Goal: Information Seeking & Learning: Learn about a topic

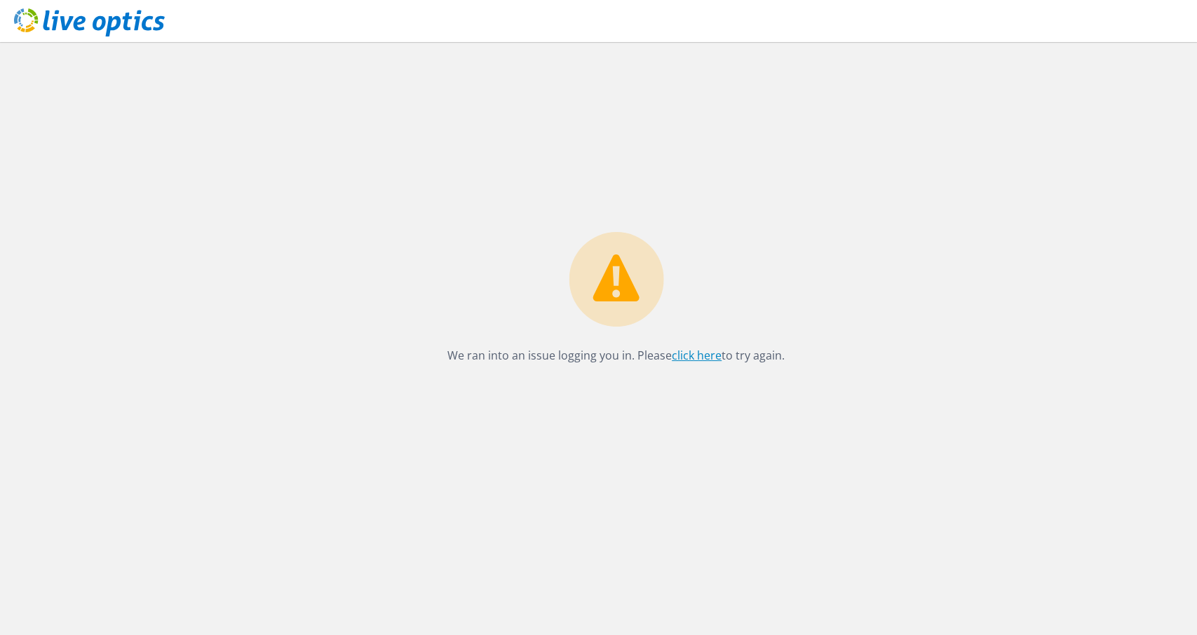
click at [692, 353] on link "click here" at bounding box center [697, 355] width 50 height 15
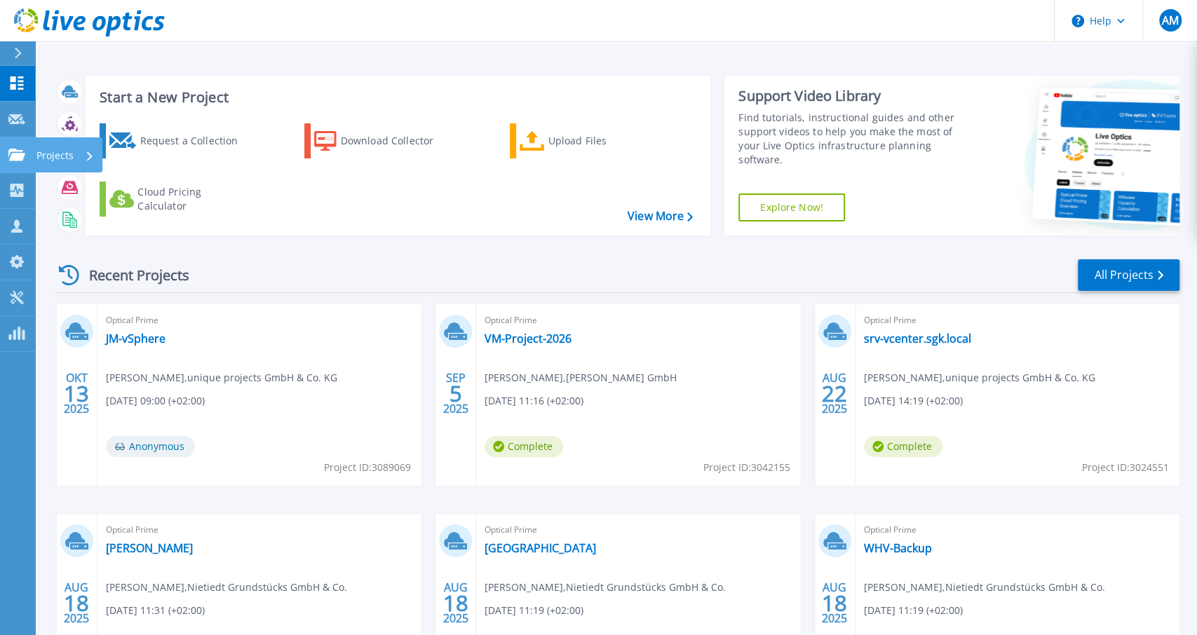
click at [65, 154] on p "Projects" at bounding box center [54, 155] width 37 height 36
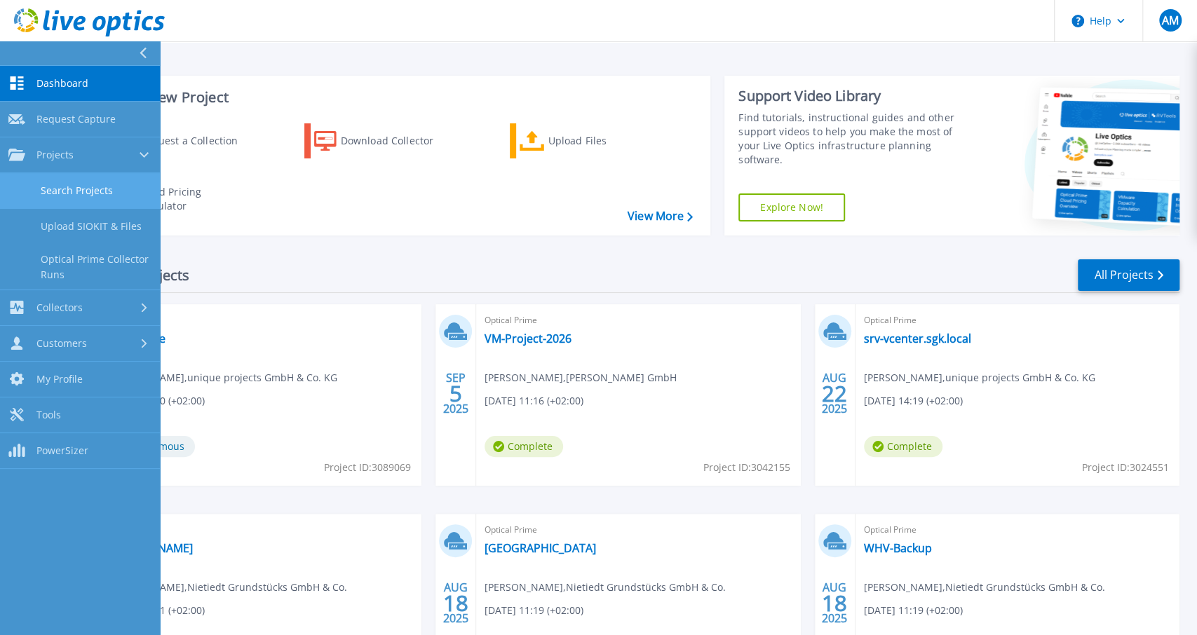
click at [69, 188] on link "Search Projects" at bounding box center [80, 191] width 160 height 36
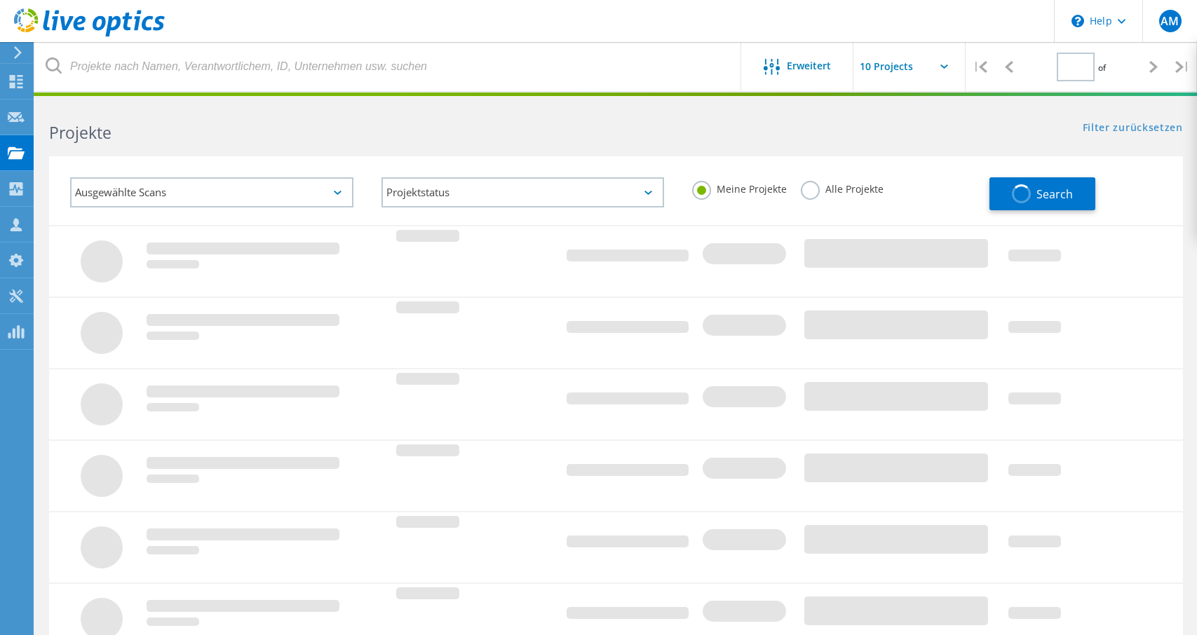
type input "1"
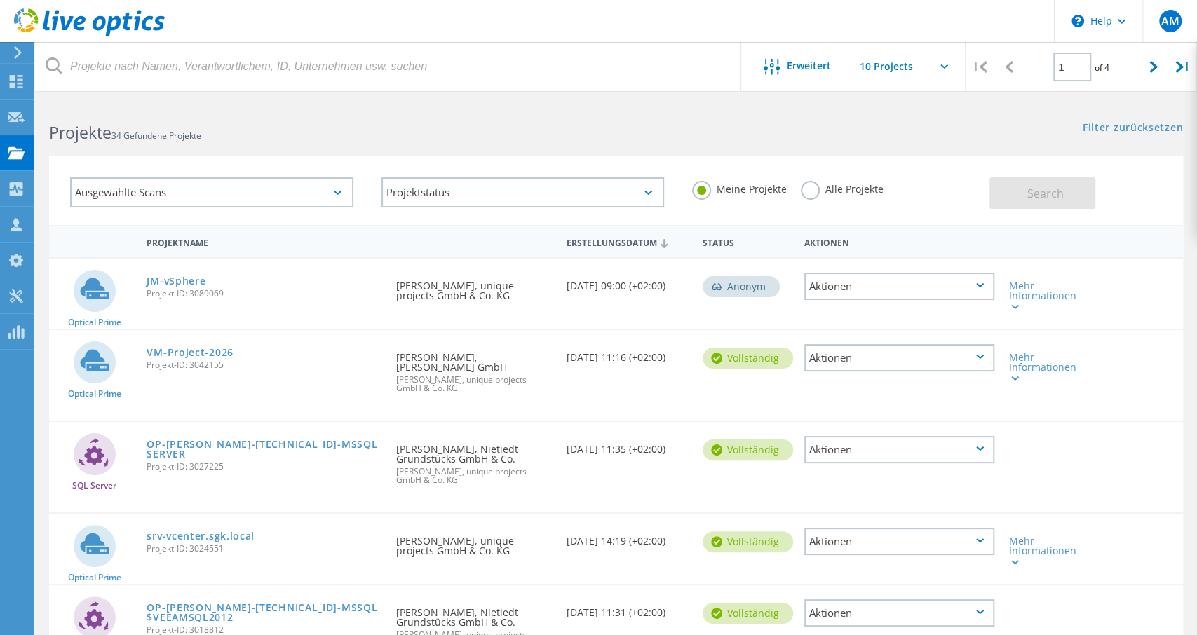
drag, startPoint x: 463, startPoint y: 297, endPoint x: 304, endPoint y: 286, distance: 159.5
click at [395, 292] on div "Angefordert durch Alexander Mais, unique projects GmbH & Co. KG" at bounding box center [474, 287] width 170 height 56
click at [187, 283] on link "JM-vSphere" at bounding box center [176, 281] width 59 height 10
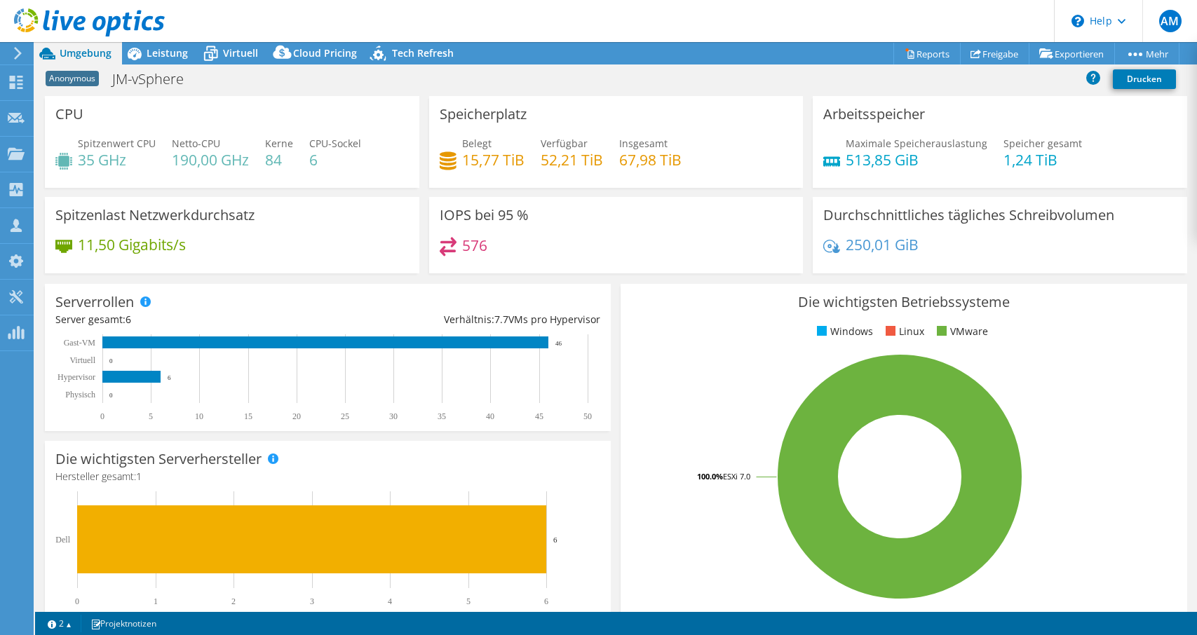
select select "USD"
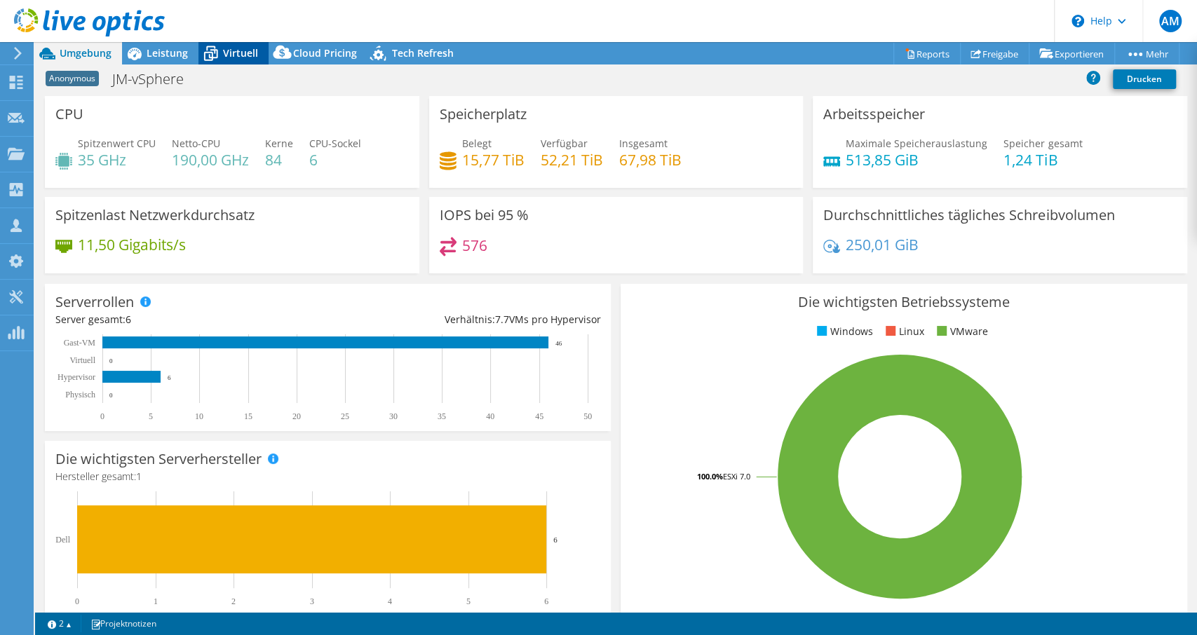
click at [216, 47] on icon at bounding box center [210, 53] width 25 height 25
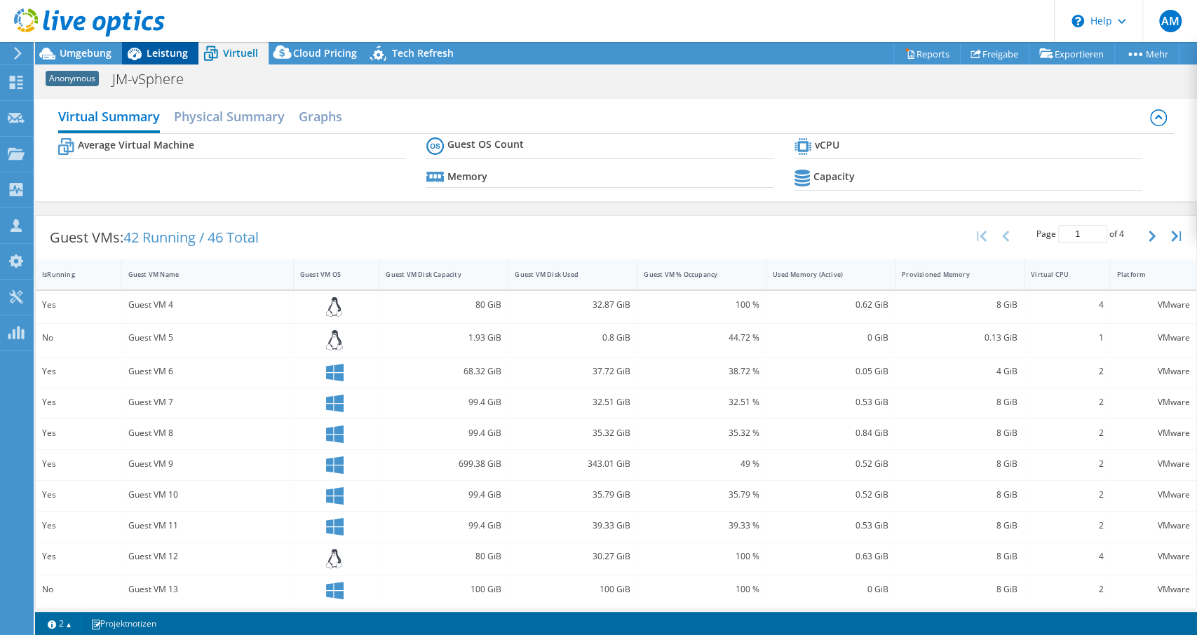
click at [159, 48] on span "Leistung" at bounding box center [167, 52] width 41 height 13
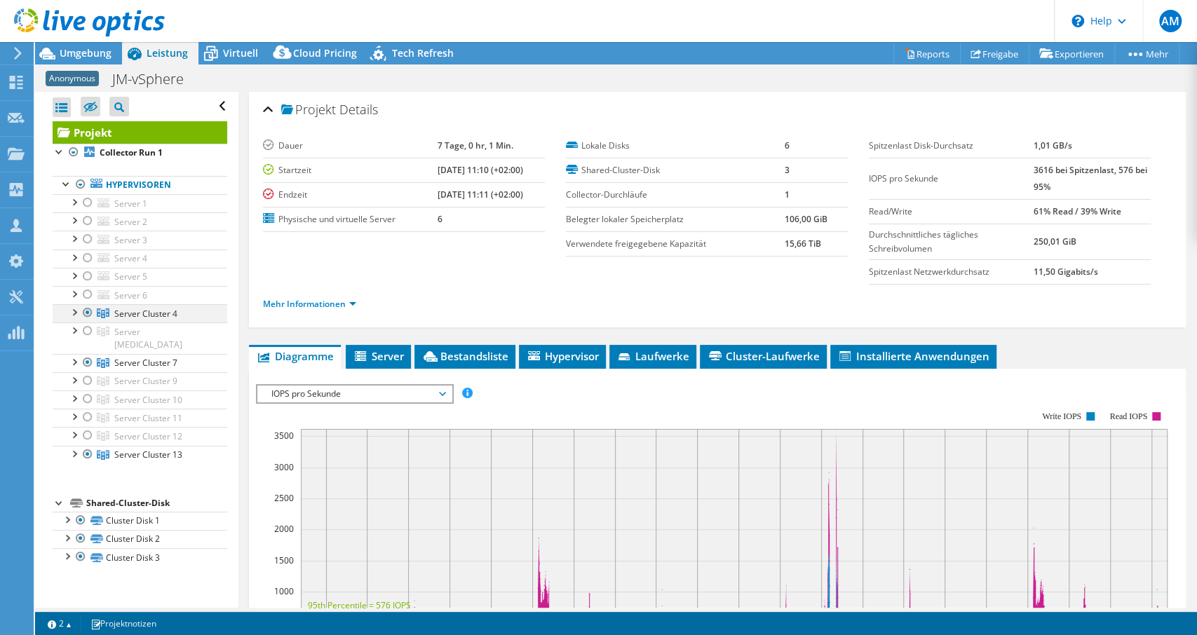
click at [78, 311] on div at bounding box center [74, 311] width 14 height 14
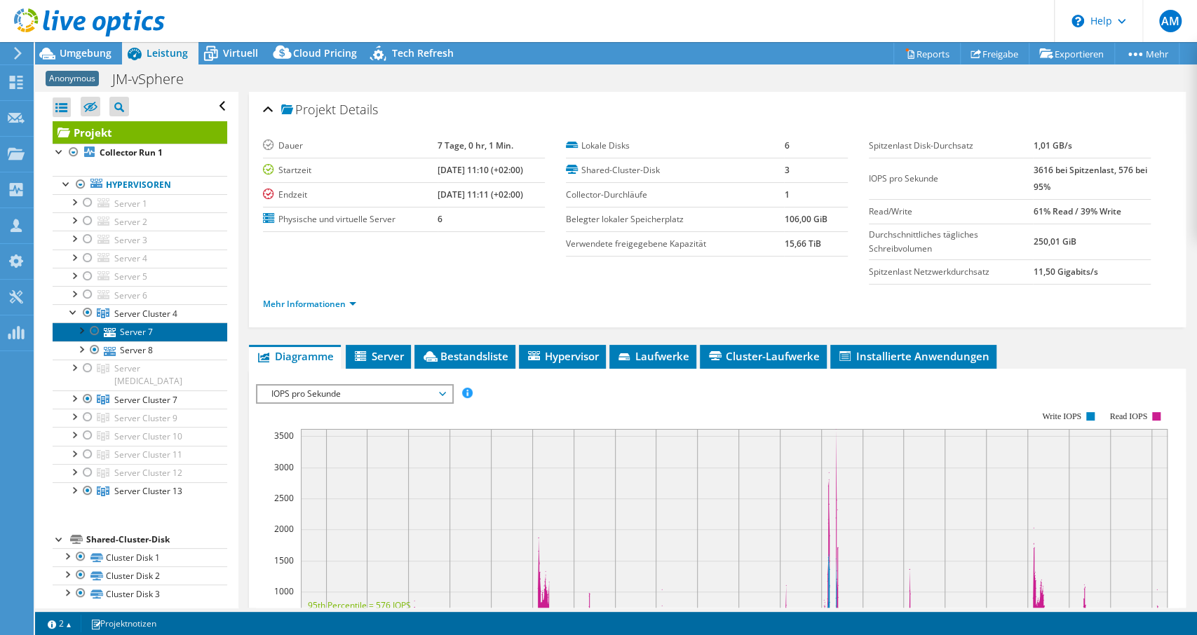
click at [142, 325] on link "Server 7" at bounding box center [140, 332] width 175 height 18
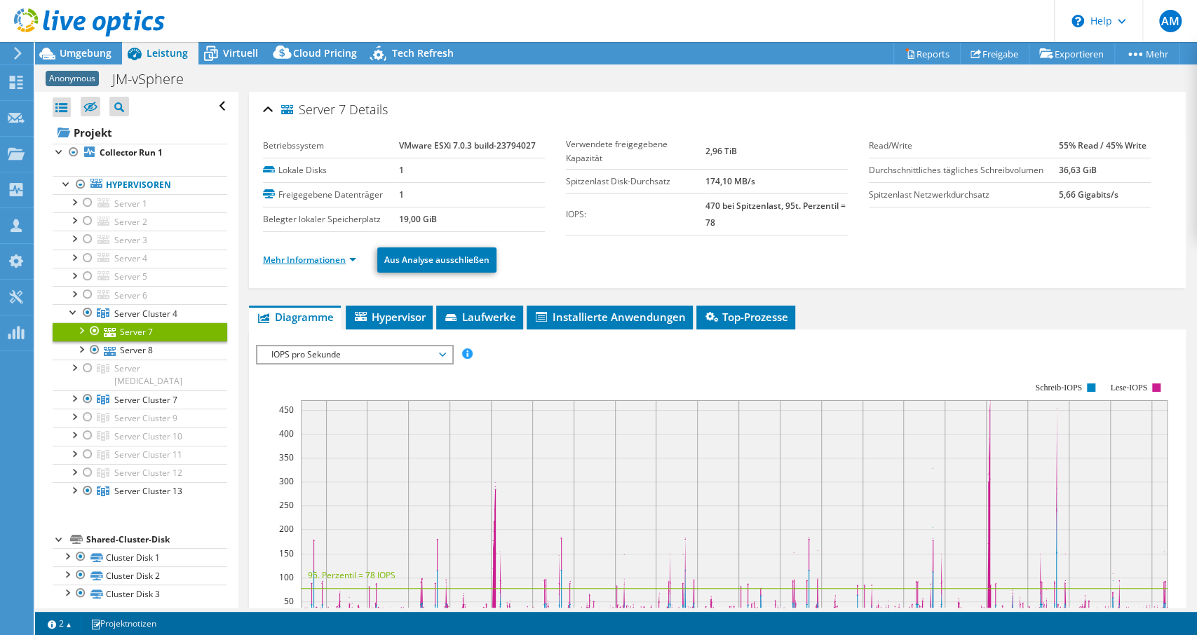
click at [344, 260] on link "Mehr Informationen" at bounding box center [309, 260] width 93 height 12
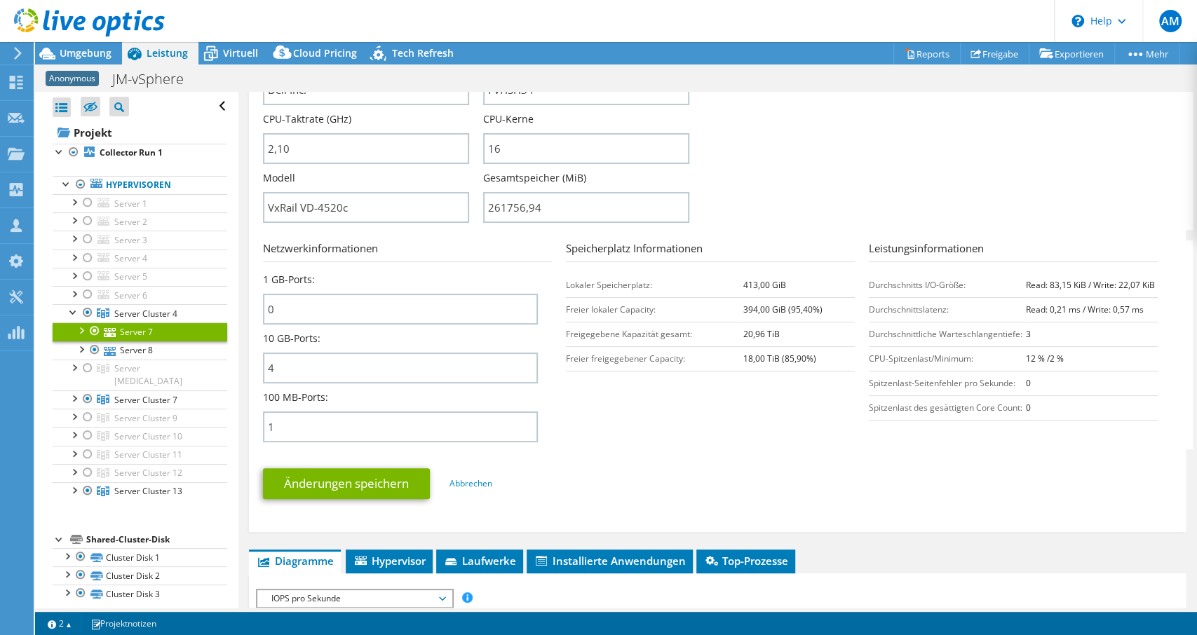
scroll to position [404, 0]
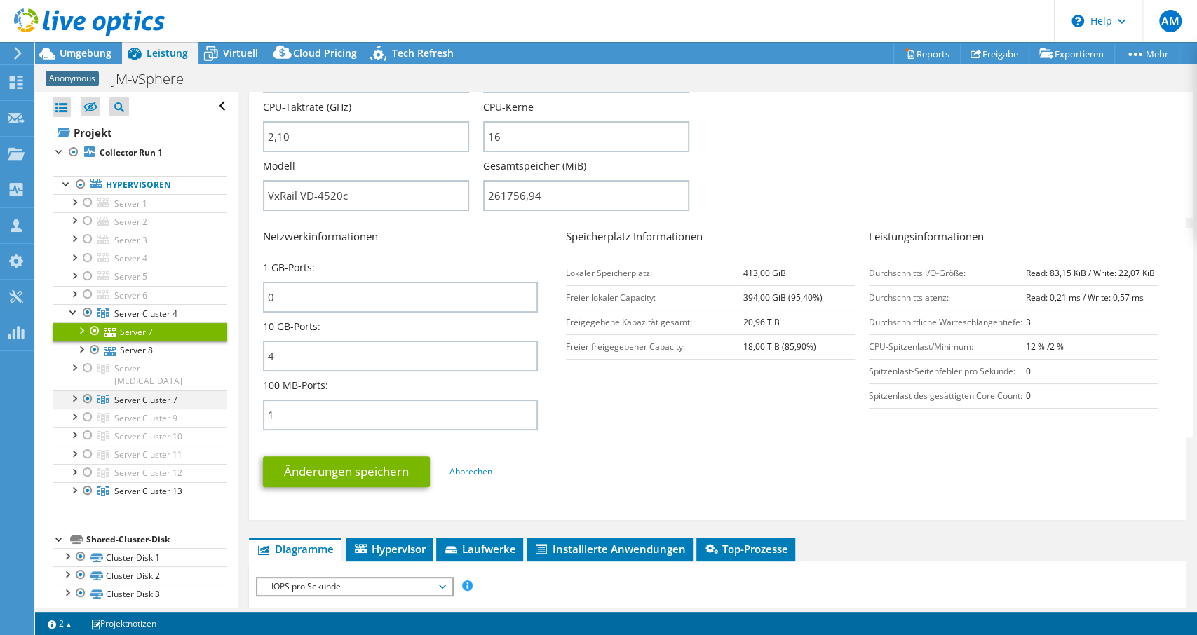
click at [76, 391] on div at bounding box center [74, 398] width 14 height 14
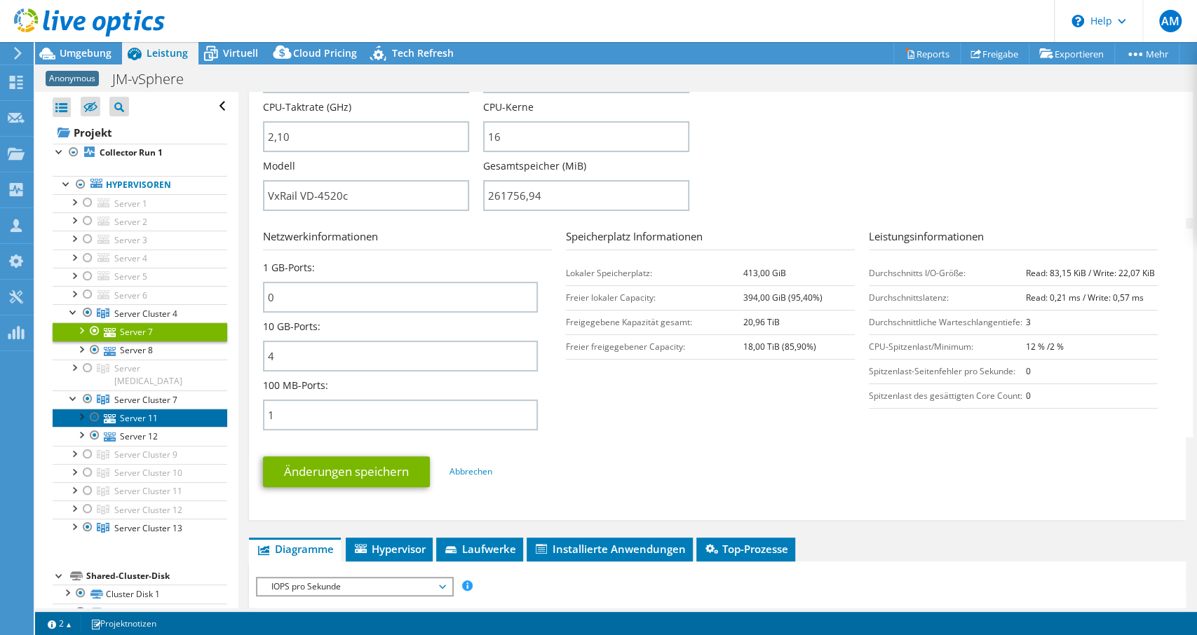
click at [151, 409] on link "Server 11" at bounding box center [140, 418] width 175 height 18
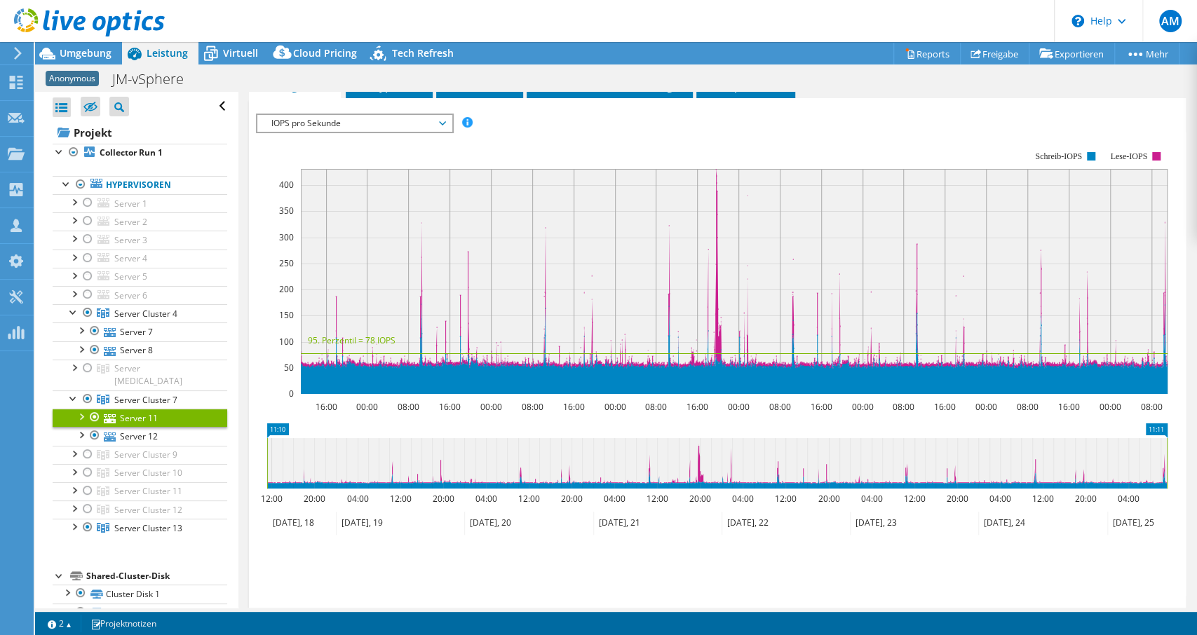
scroll to position [0, 0]
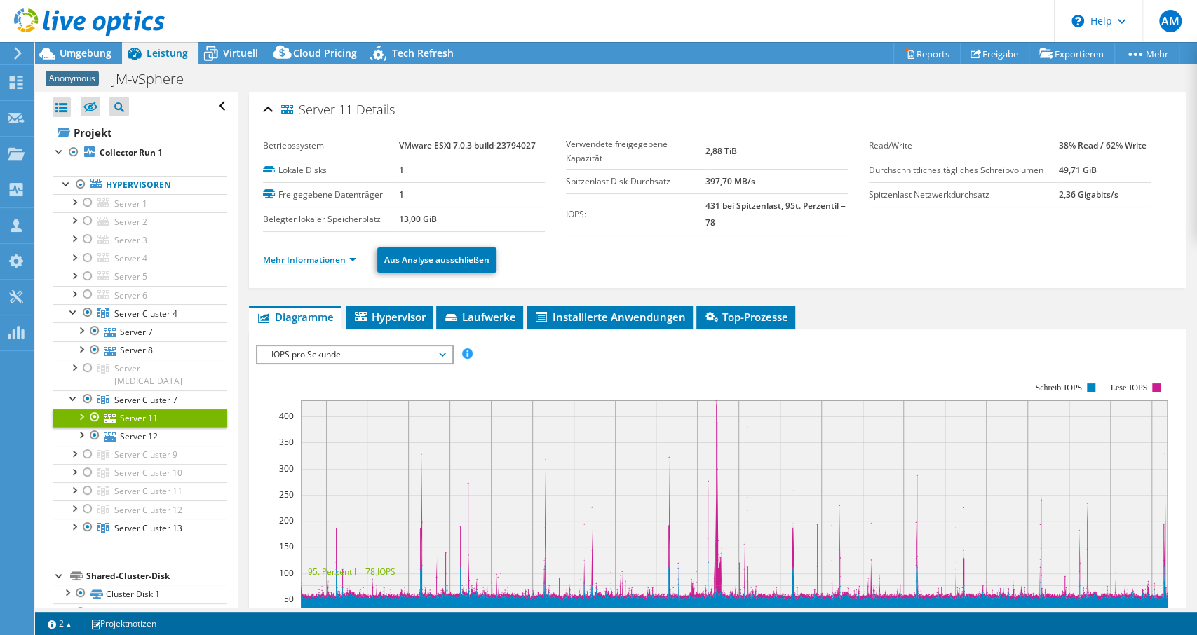
click at [297, 256] on link "Mehr Informationen" at bounding box center [309, 260] width 93 height 12
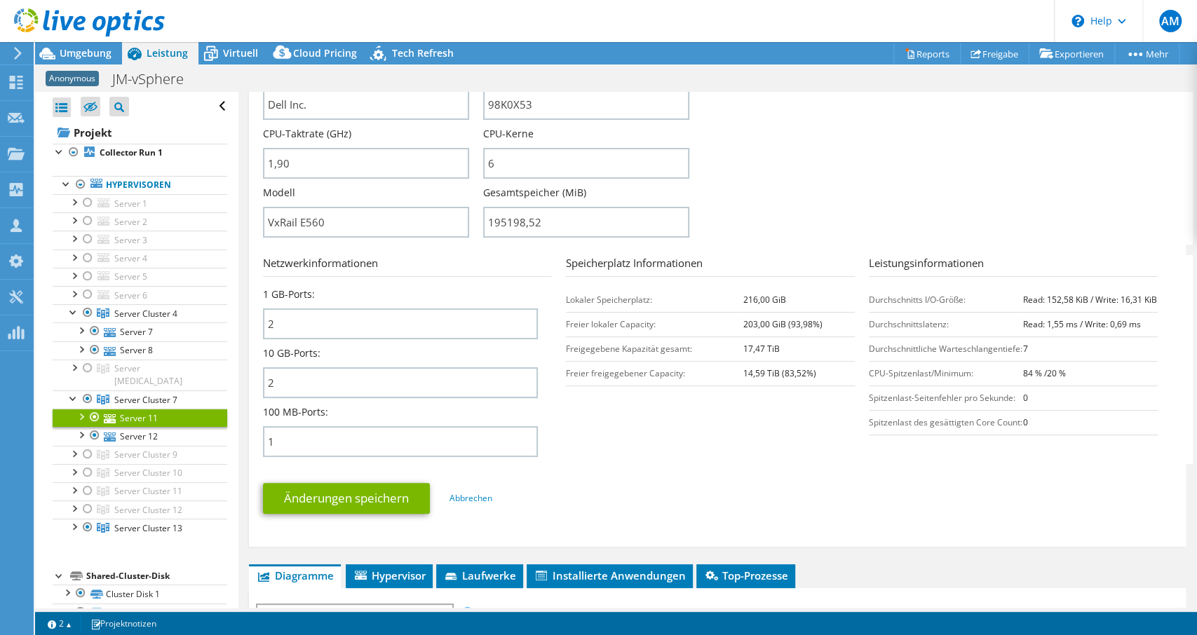
scroll to position [356, 0]
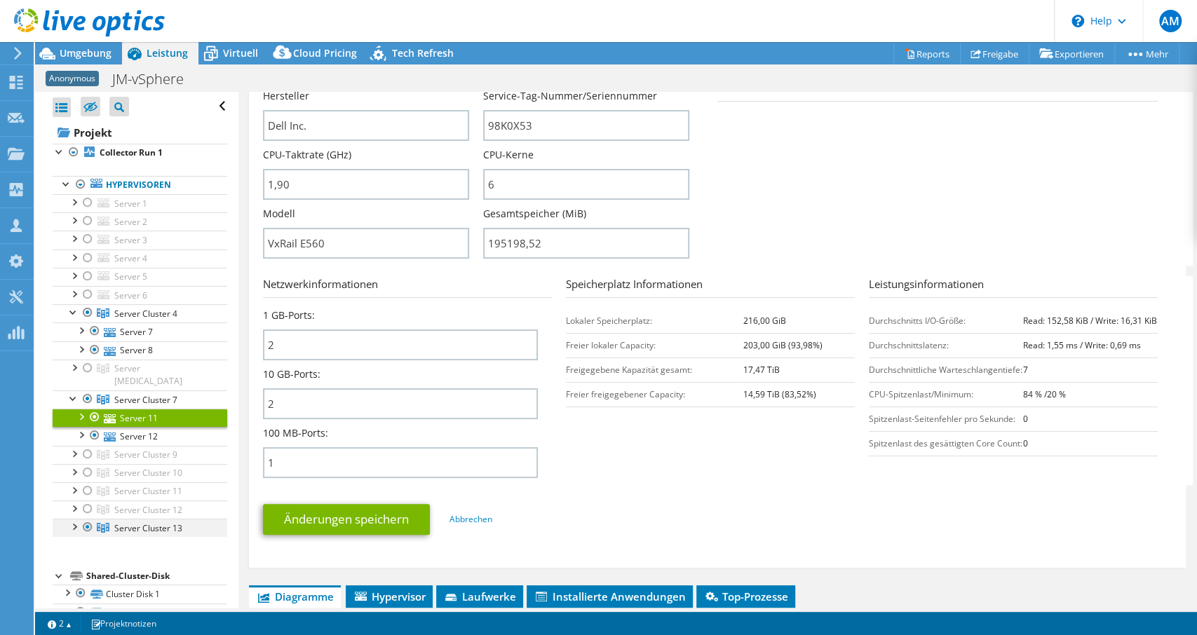
click at [76, 519] on div at bounding box center [74, 526] width 14 height 14
click at [75, 200] on div at bounding box center [74, 201] width 14 height 14
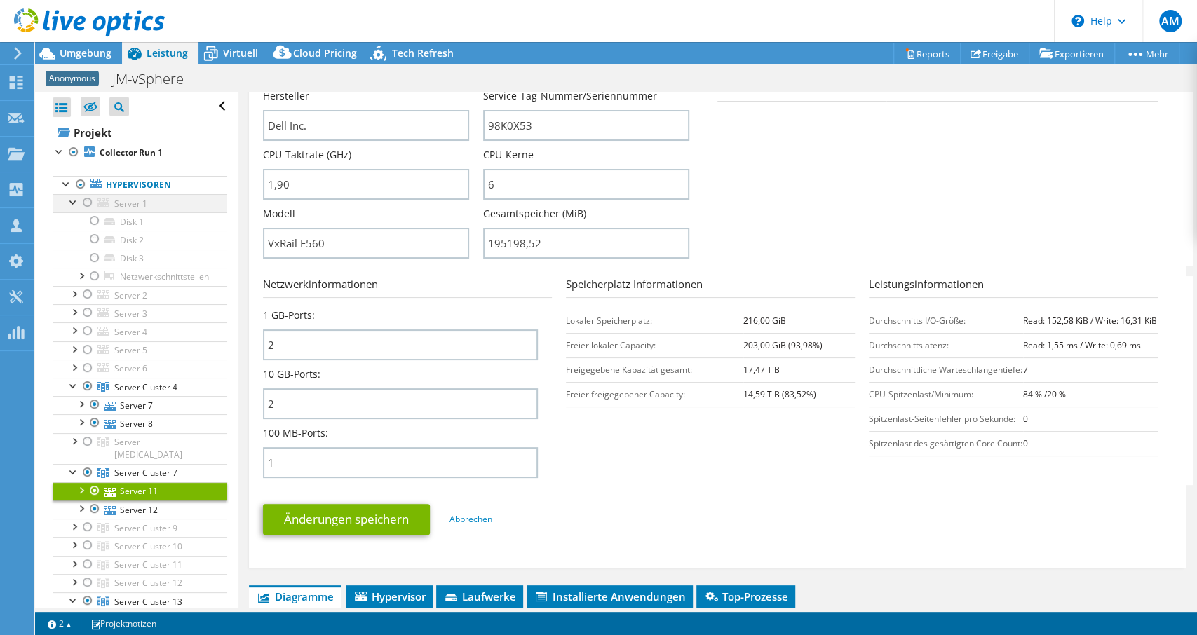
click at [75, 200] on div at bounding box center [74, 201] width 14 height 14
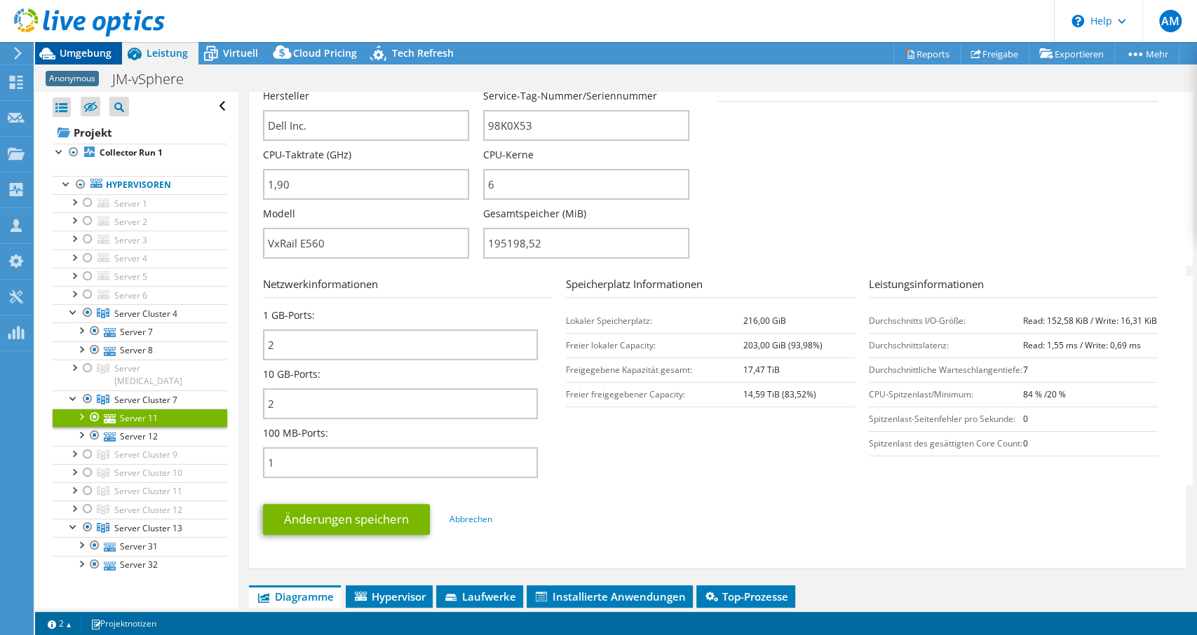
click at [104, 55] on span "Umgebung" at bounding box center [86, 52] width 52 height 13
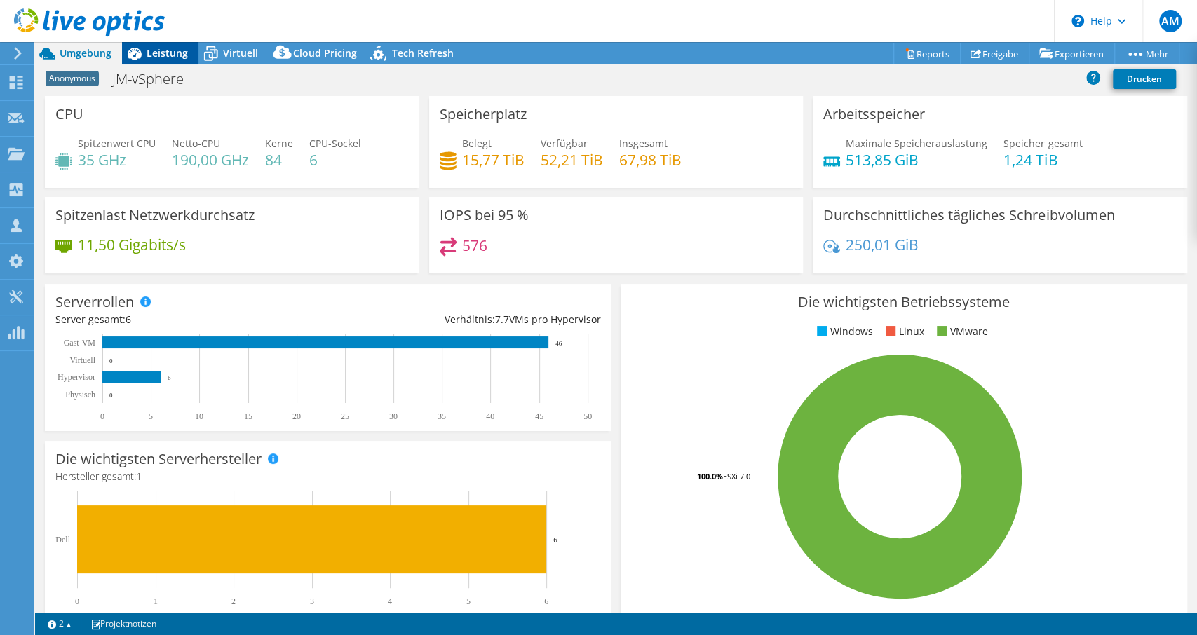
click at [169, 58] on span "Leistung" at bounding box center [167, 52] width 41 height 13
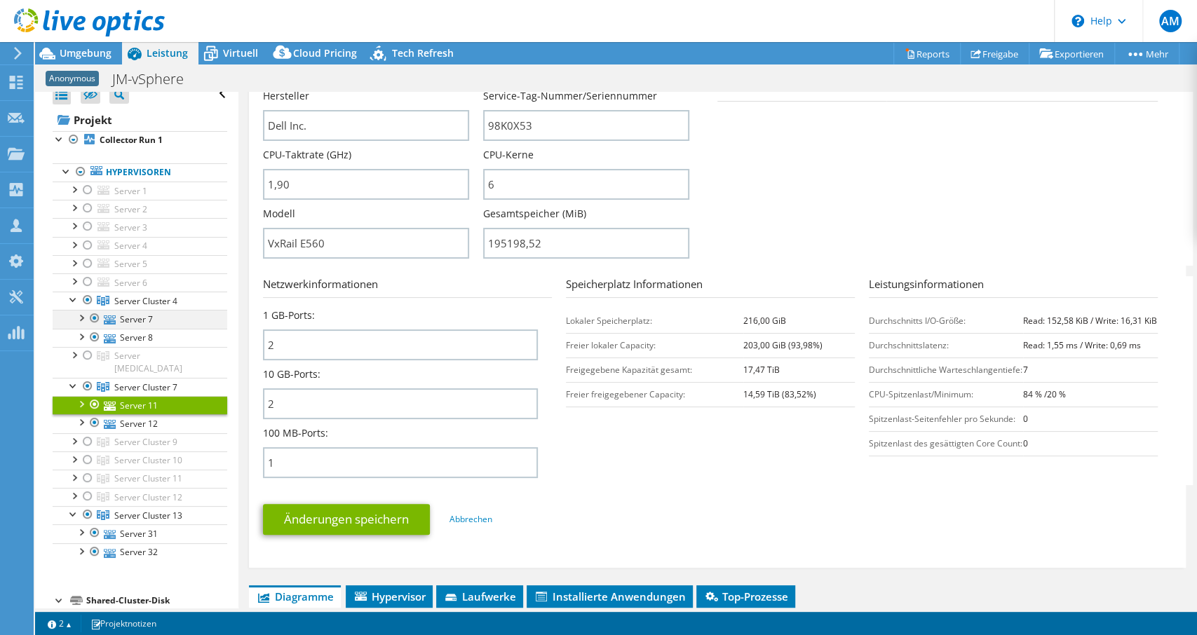
scroll to position [0, 0]
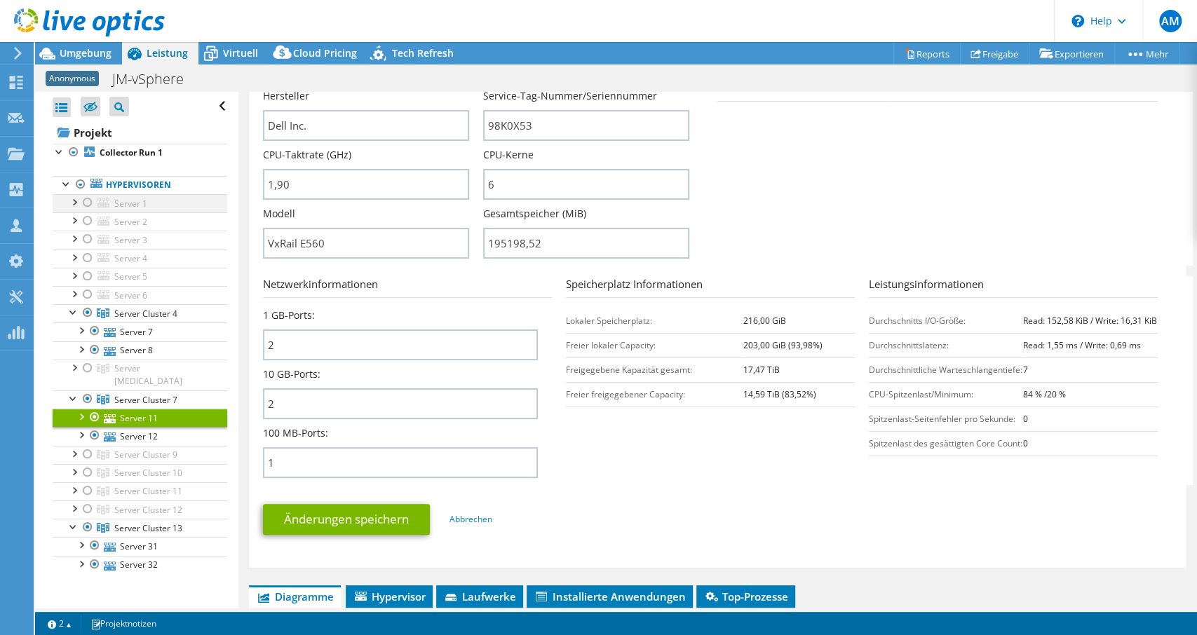
click at [75, 200] on div at bounding box center [74, 201] width 14 height 14
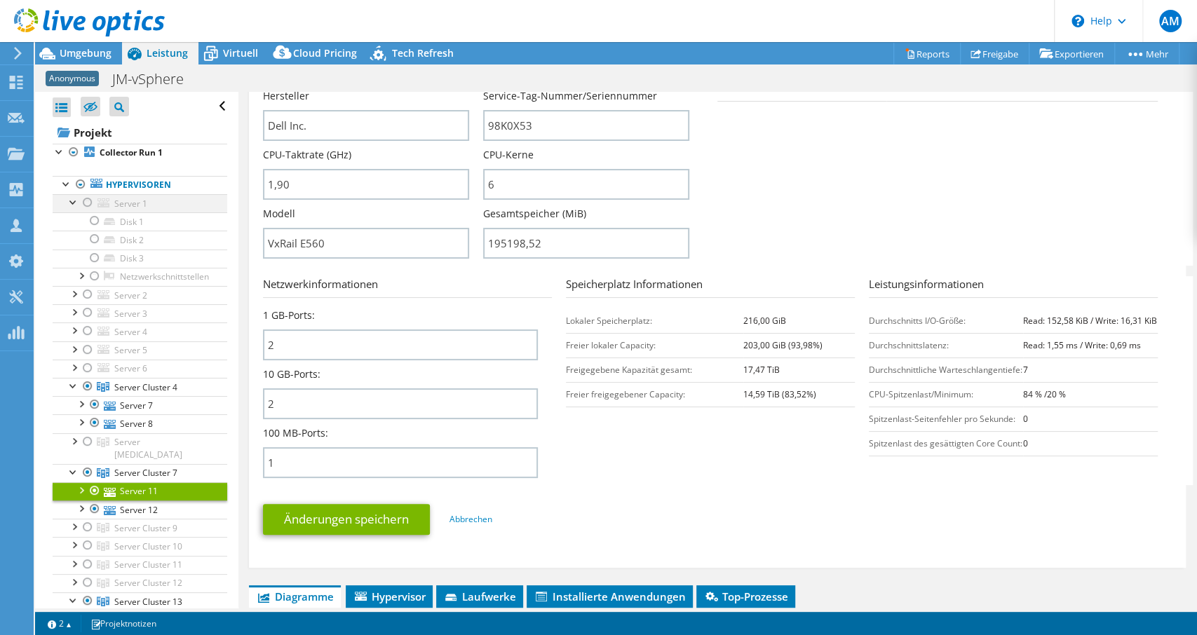
click at [75, 200] on div at bounding box center [74, 201] width 14 height 14
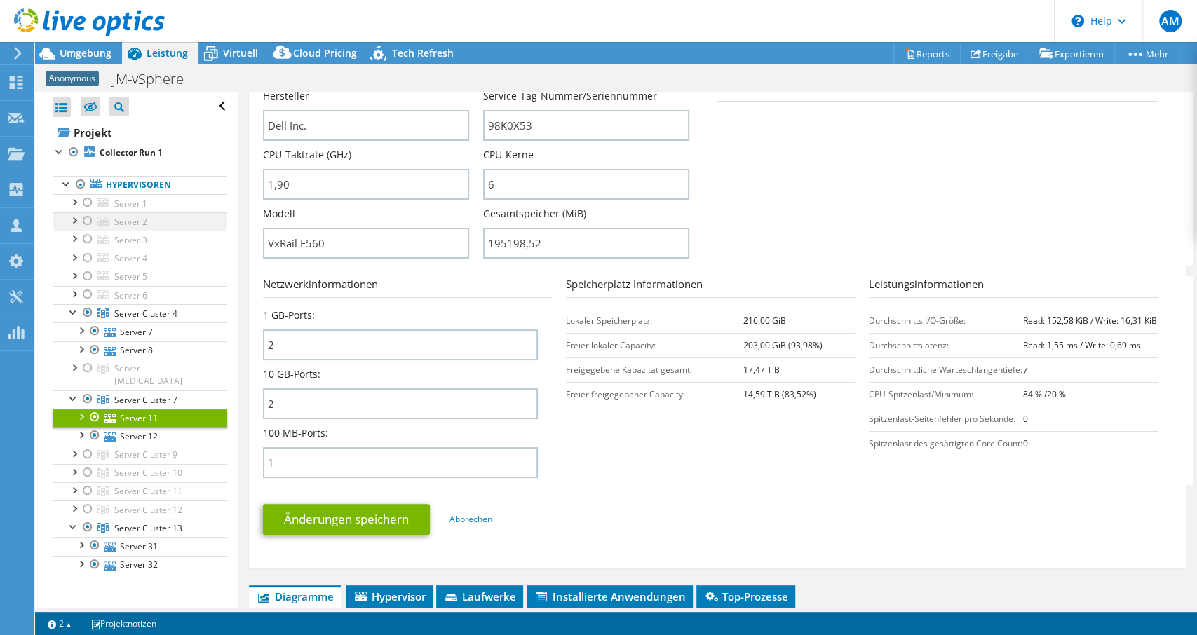
click at [76, 215] on div at bounding box center [74, 219] width 14 height 14
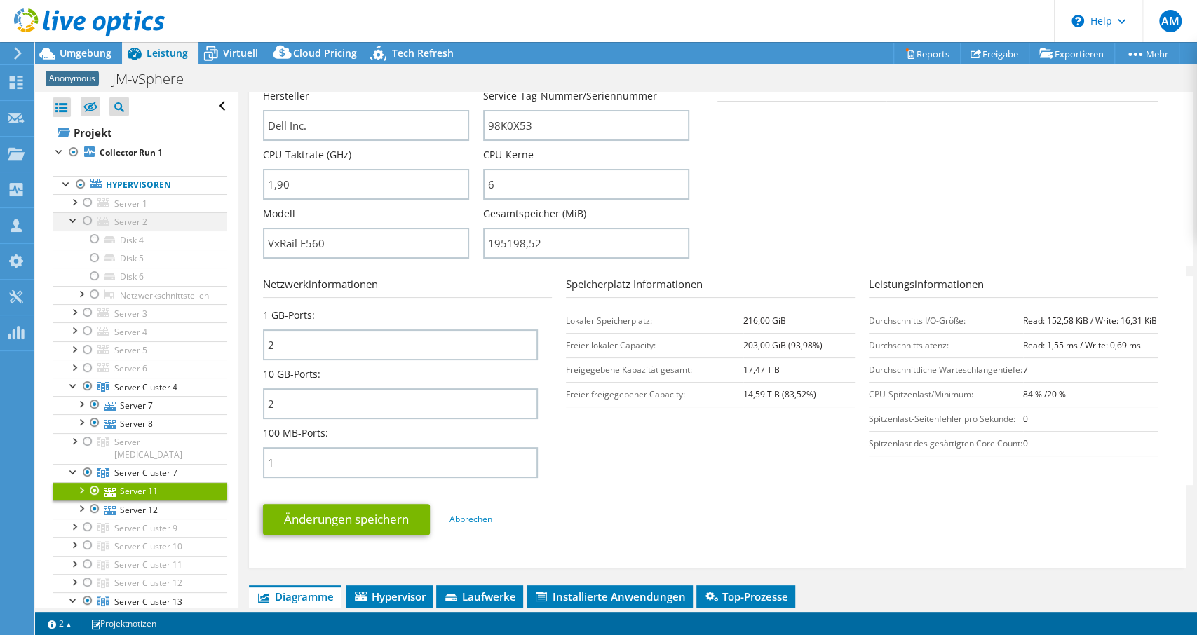
click at [76, 215] on div at bounding box center [74, 219] width 14 height 14
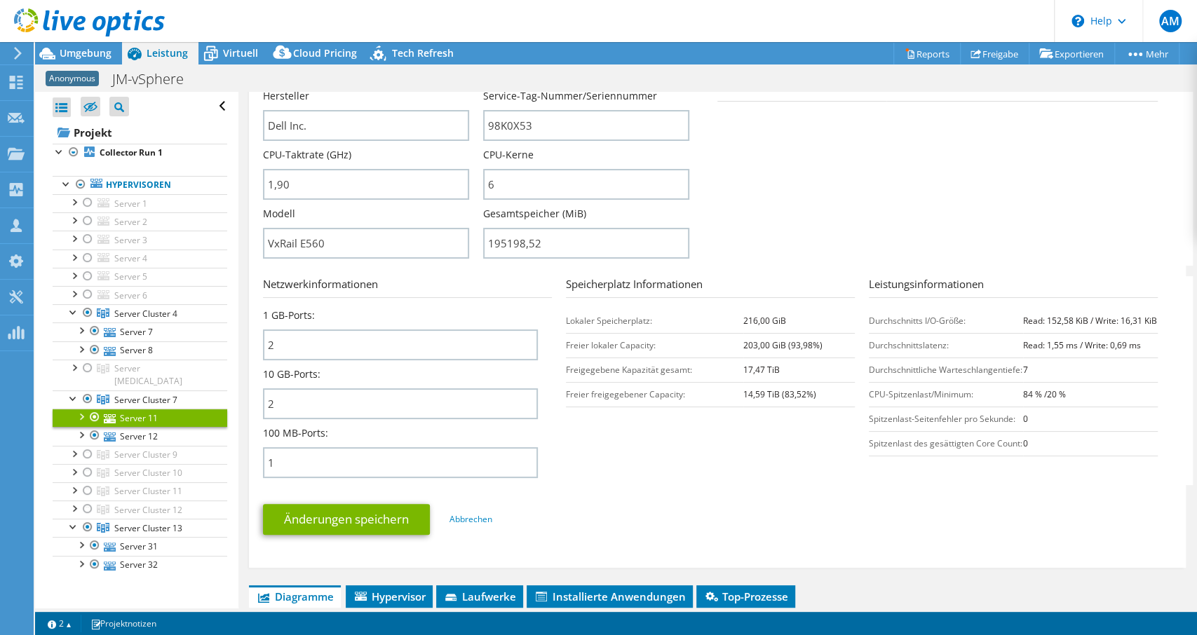
click at [921, 194] on section "Serverinformationen Servername Server 11 CPU-Beschreibung Intel(R) Xeon(R) Bron…" at bounding box center [721, 102] width 916 height 327
click at [112, 204] on link "Server 1" at bounding box center [140, 203] width 175 height 18
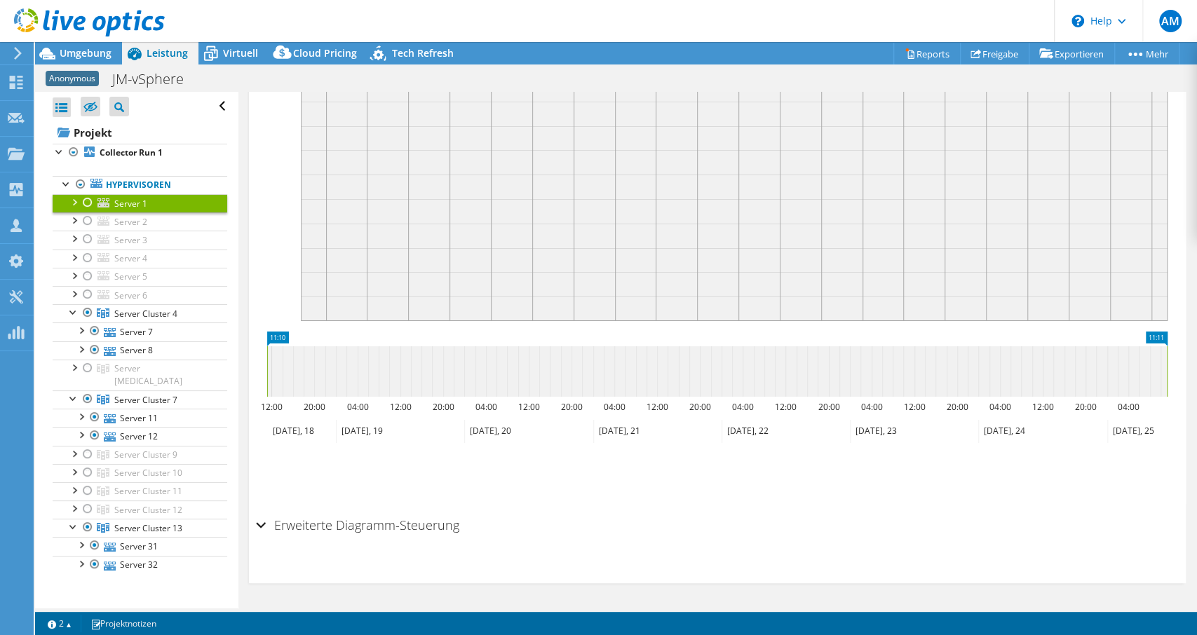
scroll to position [203, 0]
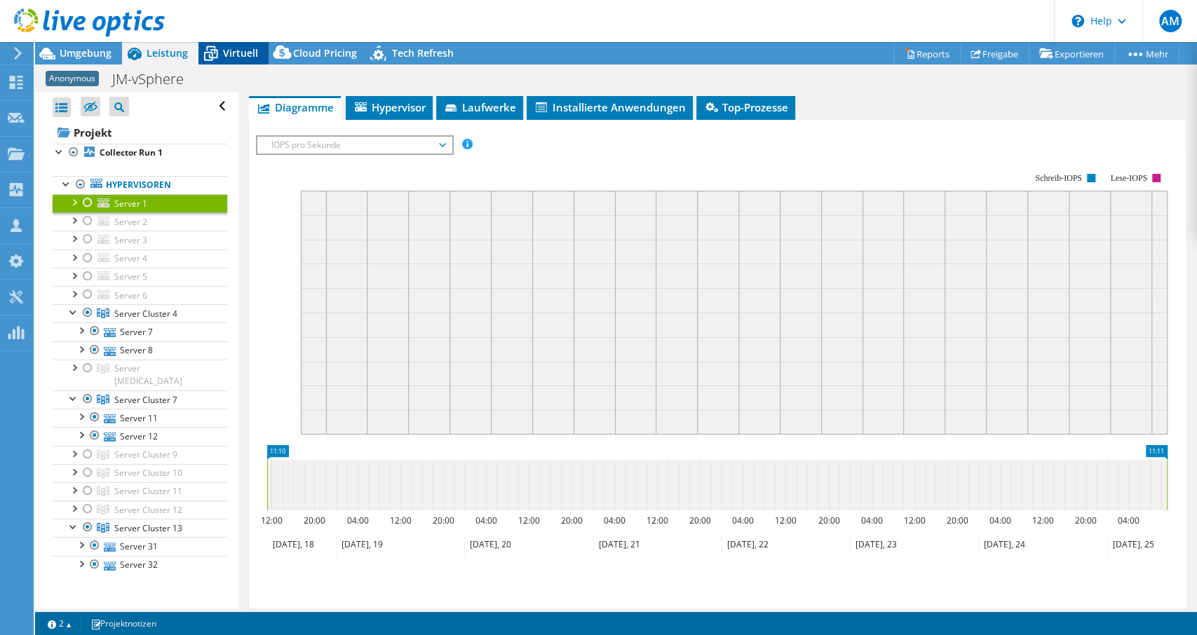
click at [223, 53] on span "Virtuell" at bounding box center [240, 52] width 35 height 13
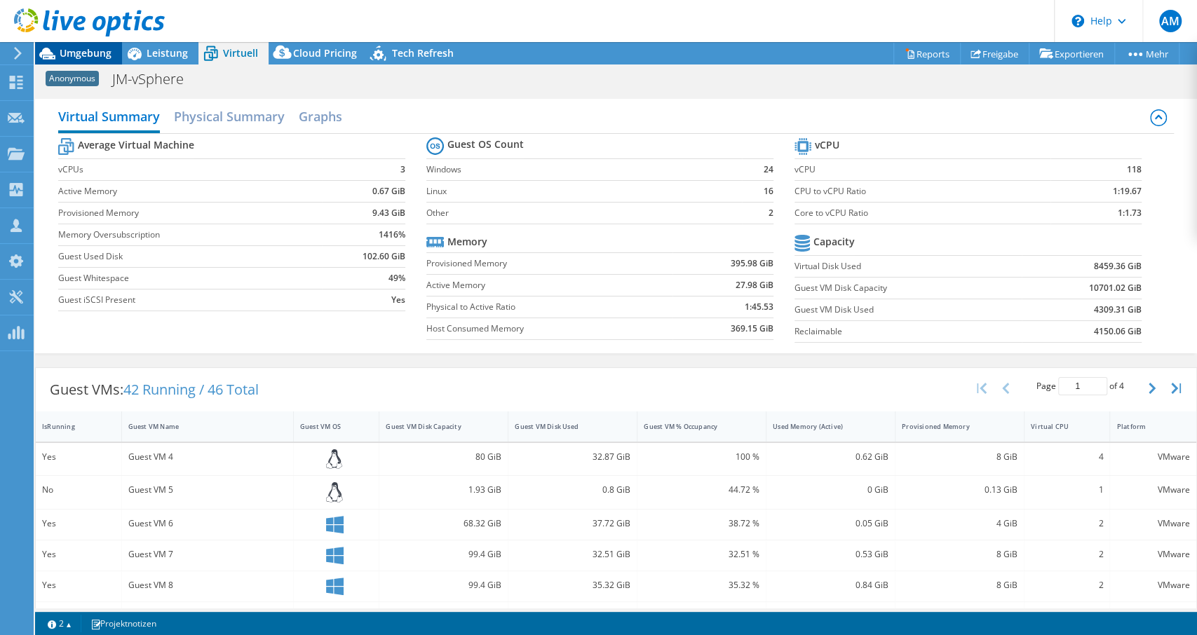
click at [86, 54] on span "Umgebung" at bounding box center [86, 52] width 52 height 13
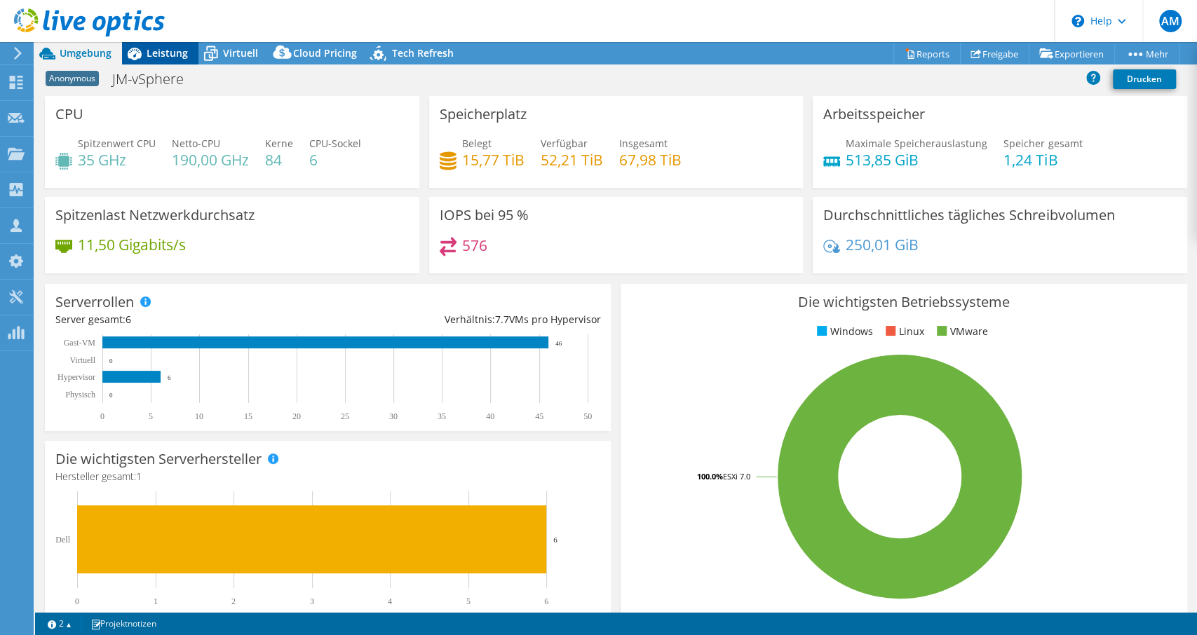
click at [169, 53] on span "Leistung" at bounding box center [167, 52] width 41 height 13
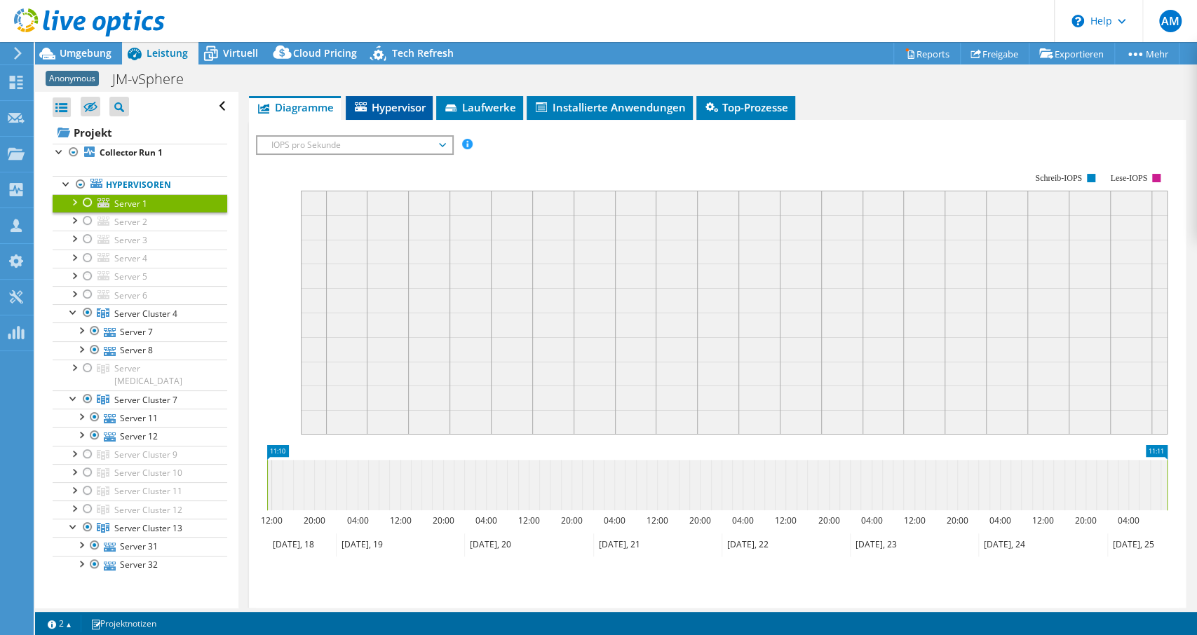
click at [390, 104] on span "Hypervisor" at bounding box center [389, 107] width 73 height 14
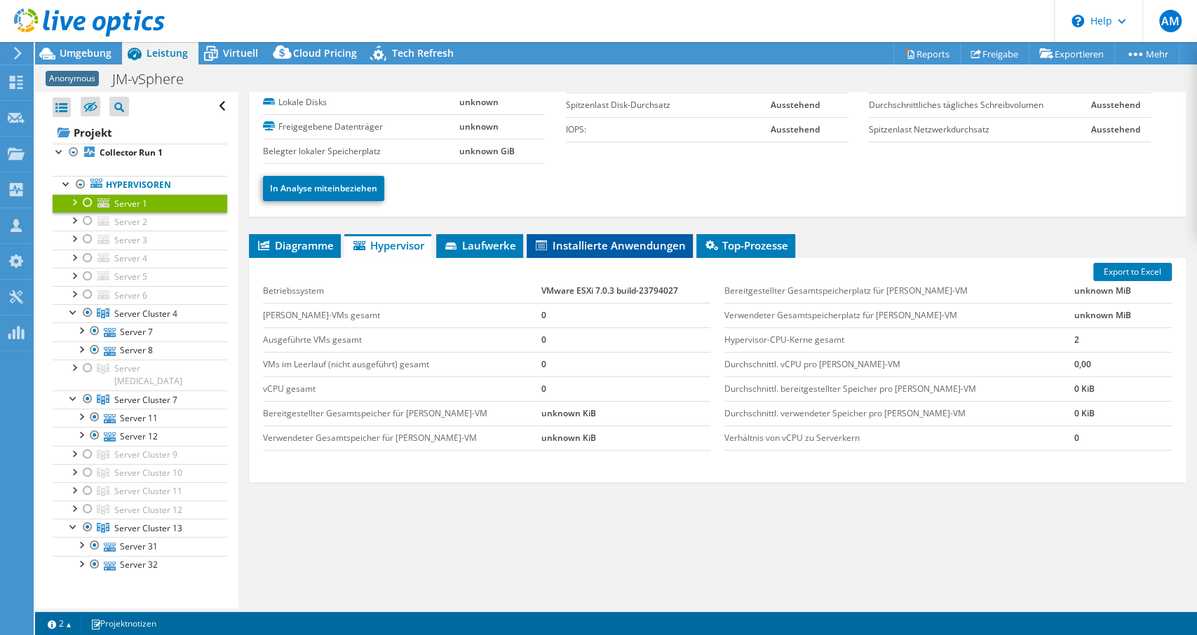
click at [604, 239] on span "Installierte Anwendungen" at bounding box center [610, 245] width 152 height 14
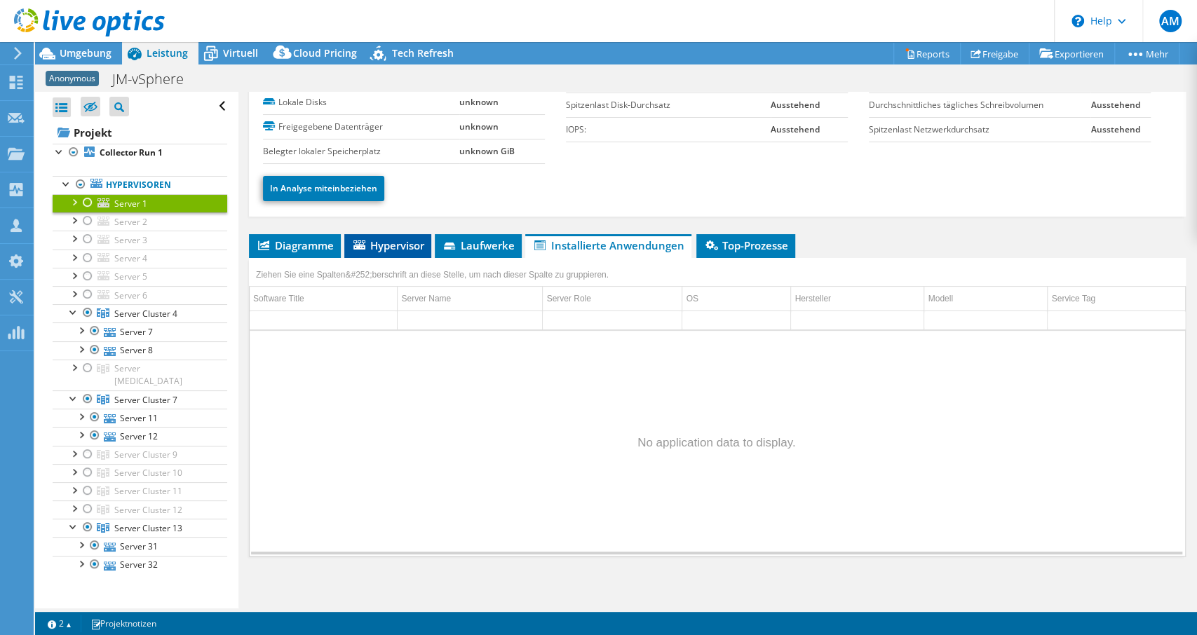
click at [381, 245] on span "Hypervisor" at bounding box center [387, 245] width 73 height 14
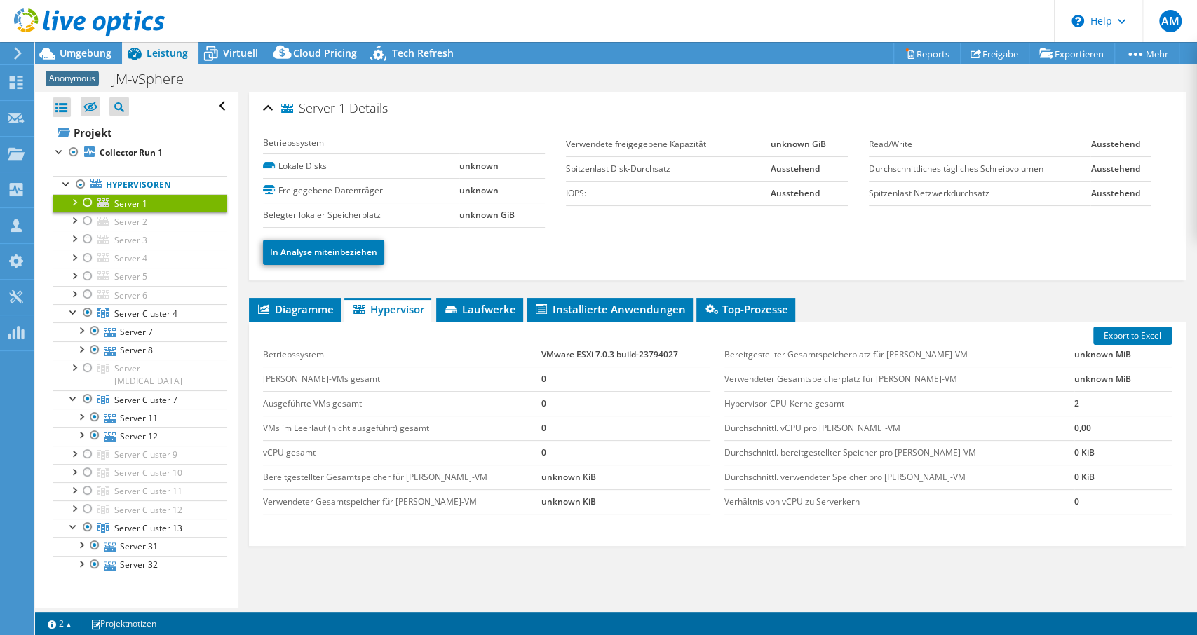
scroll to position [0, 0]
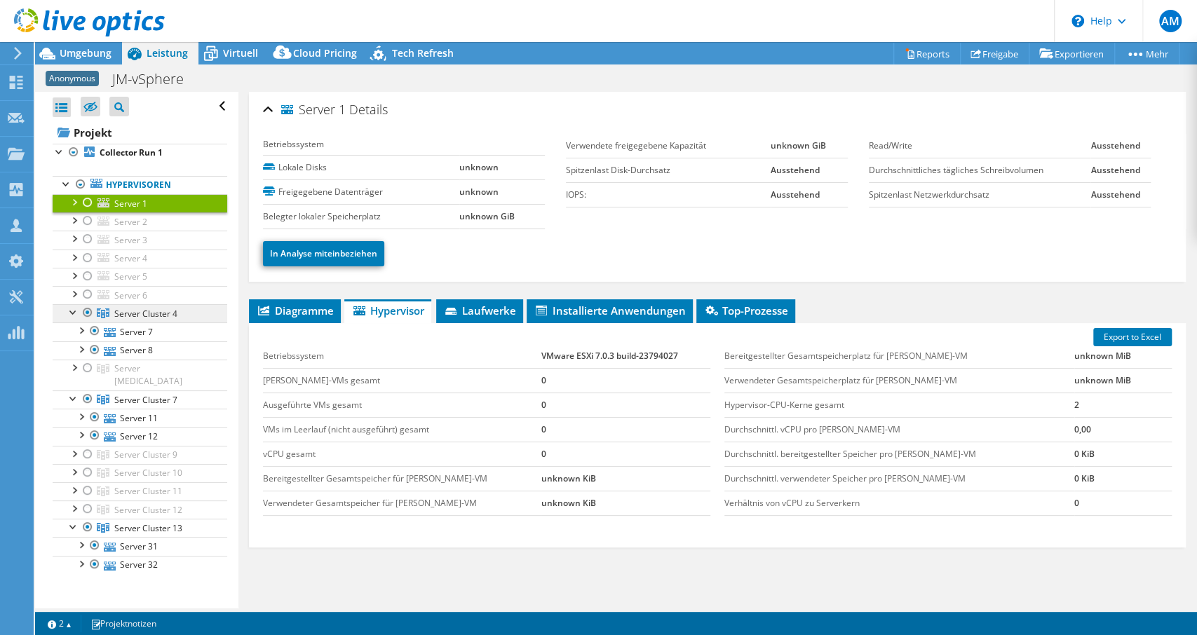
click at [163, 308] on span "Server Cluster 4" at bounding box center [145, 314] width 63 height 12
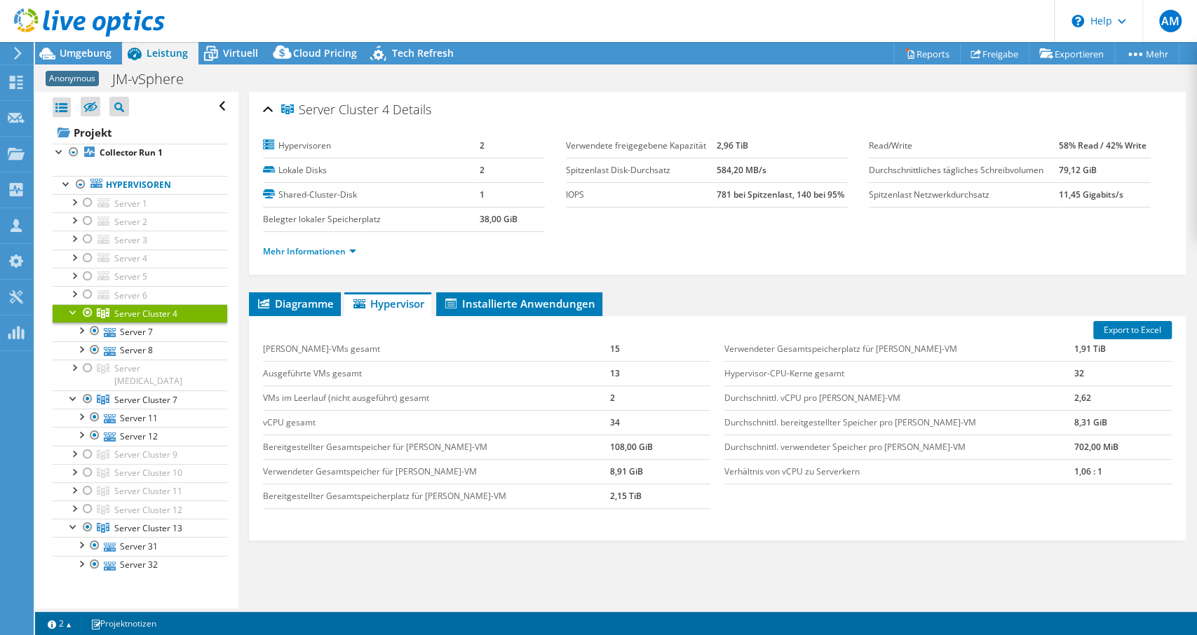
click at [309, 244] on li "Mehr Informationen" at bounding box center [314, 251] width 102 height 15
click at [311, 250] on link "Mehr Informationen" at bounding box center [309, 251] width 93 height 12
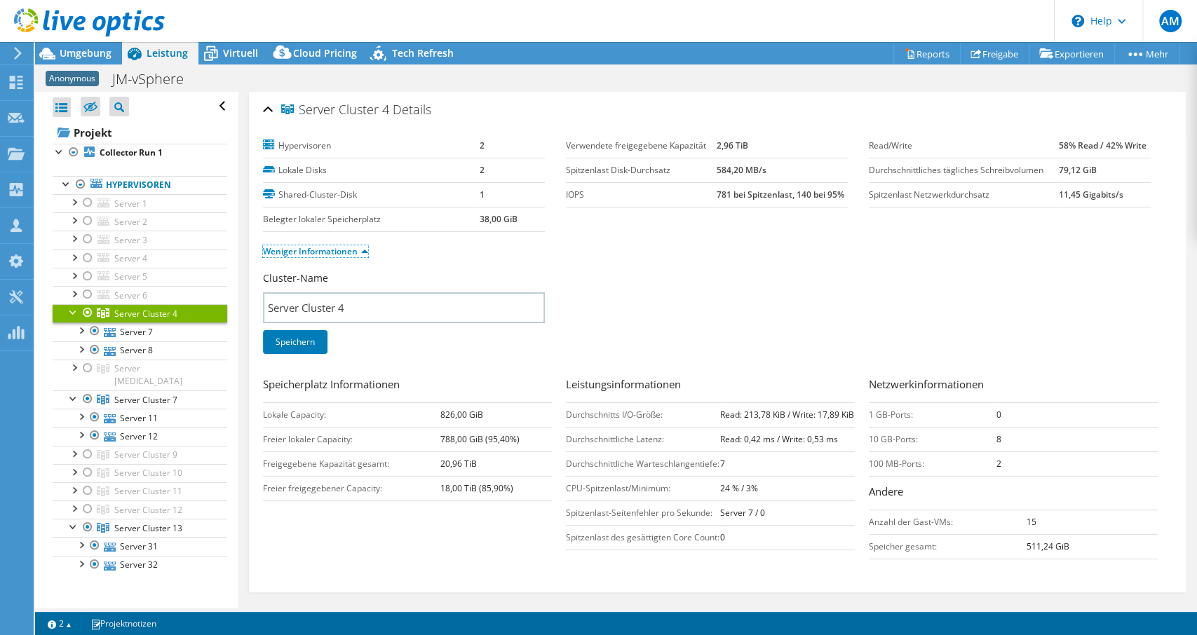
scroll to position [374, 0]
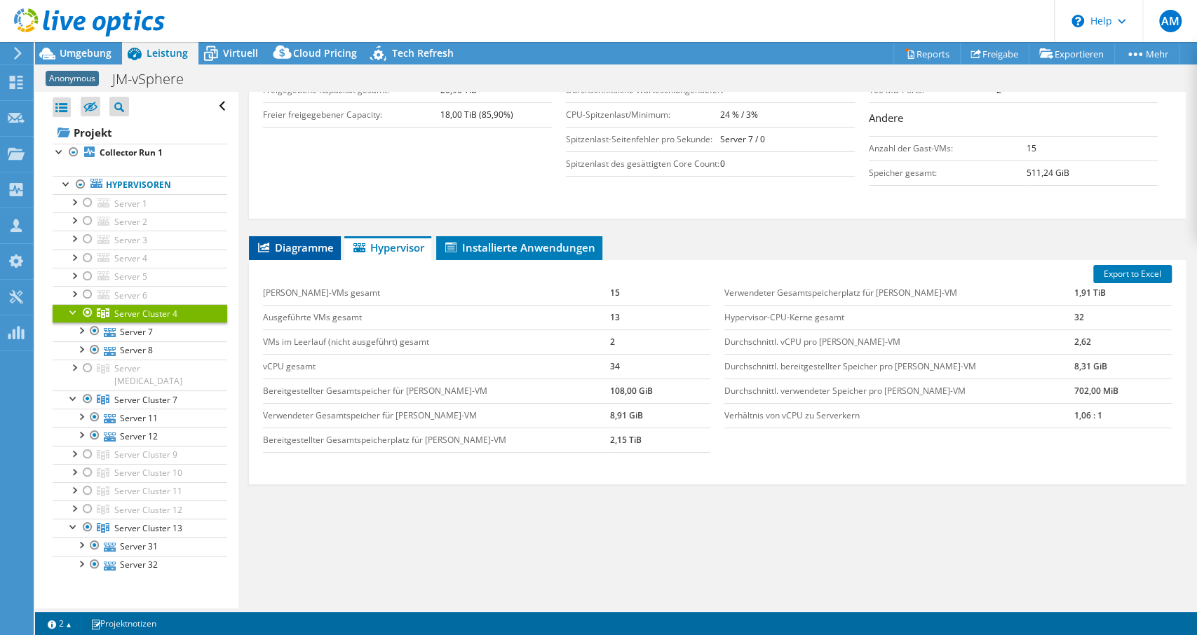
click at [323, 243] on span "Diagramme" at bounding box center [295, 248] width 78 height 14
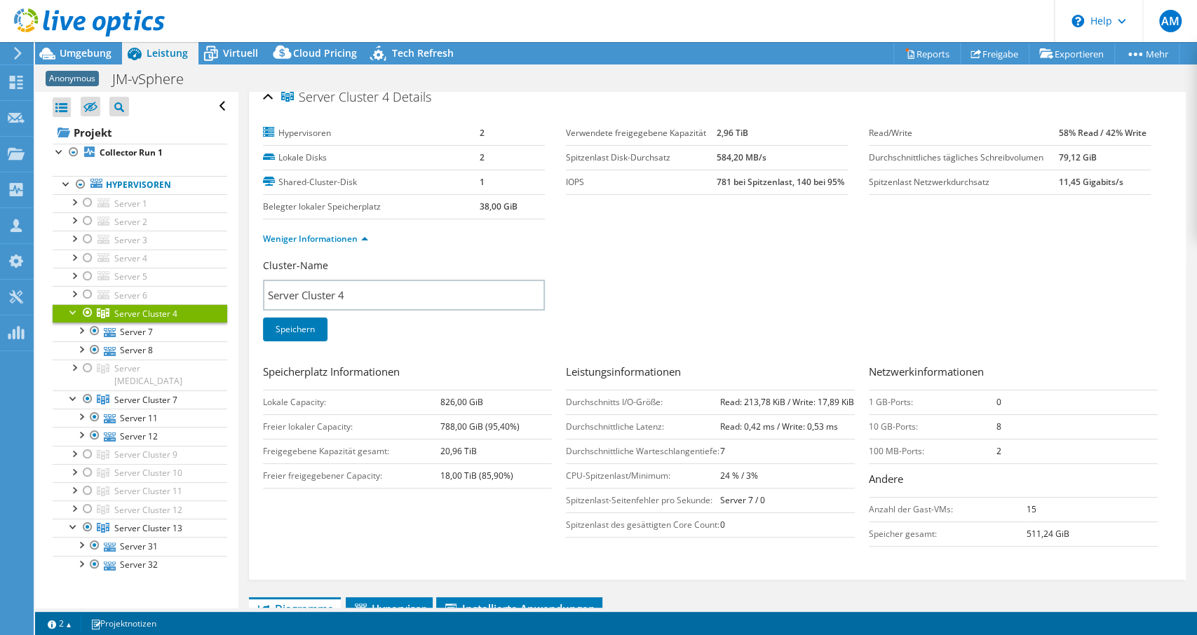
scroll to position [0, 0]
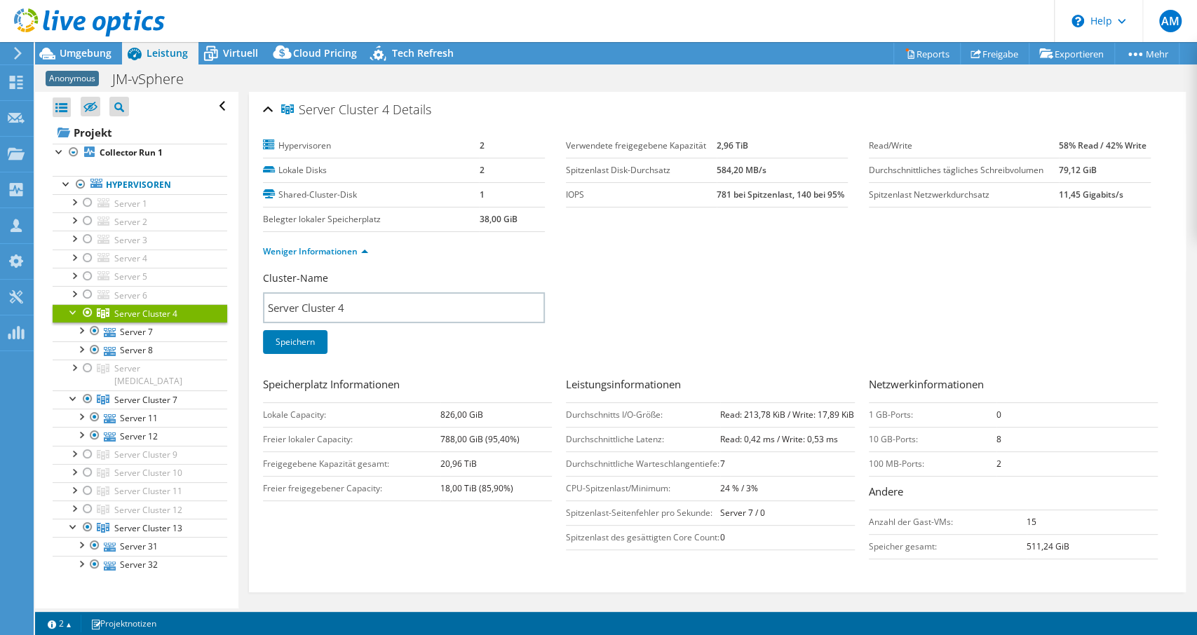
click at [752, 307] on div "Cluster-Name Server Cluster 4 Speichern" at bounding box center [717, 321] width 909 height 100
click at [372, 442] on td "Freier lokaler Capacity:" at bounding box center [351, 439] width 177 height 25
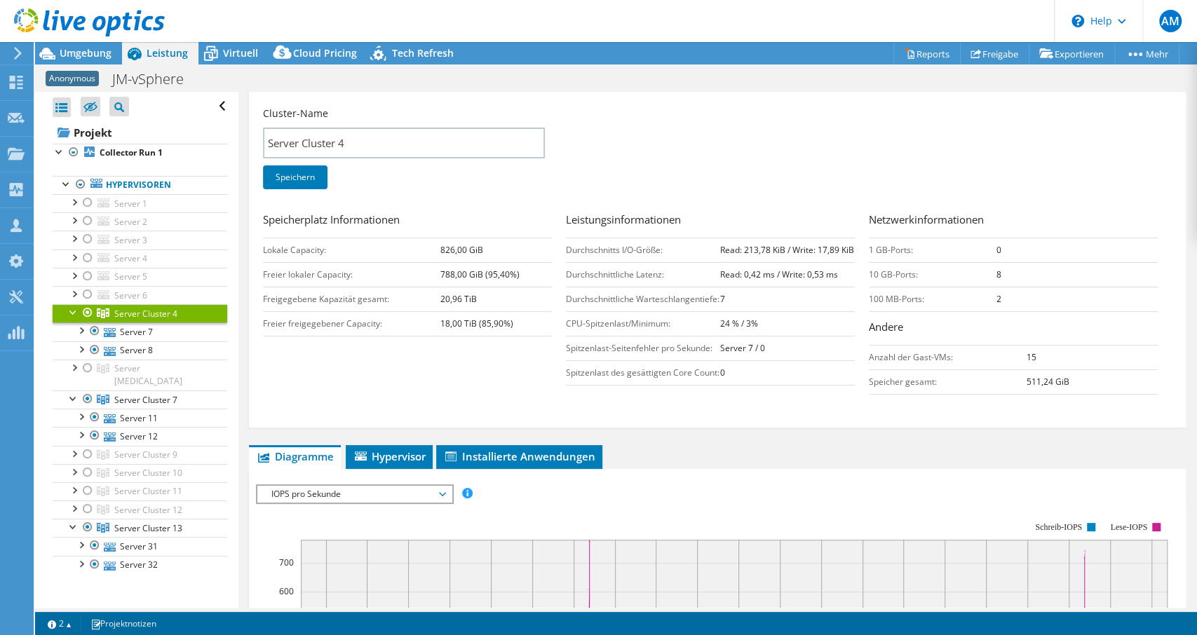
scroll to position [337, 0]
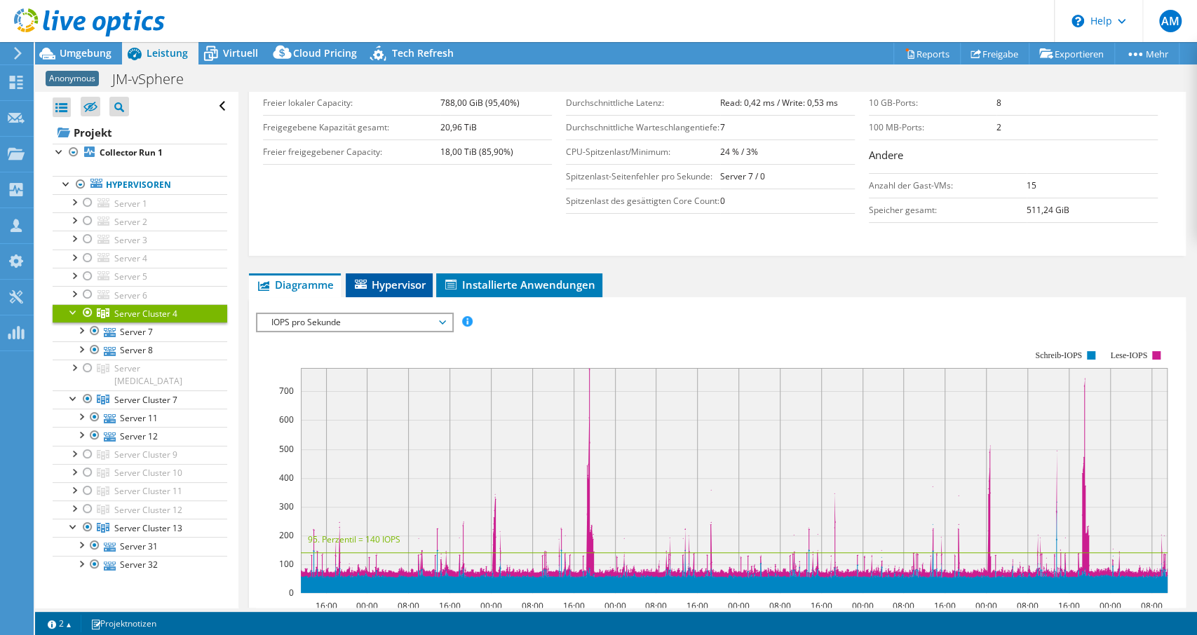
click at [379, 280] on span "Hypervisor" at bounding box center [389, 285] width 73 height 14
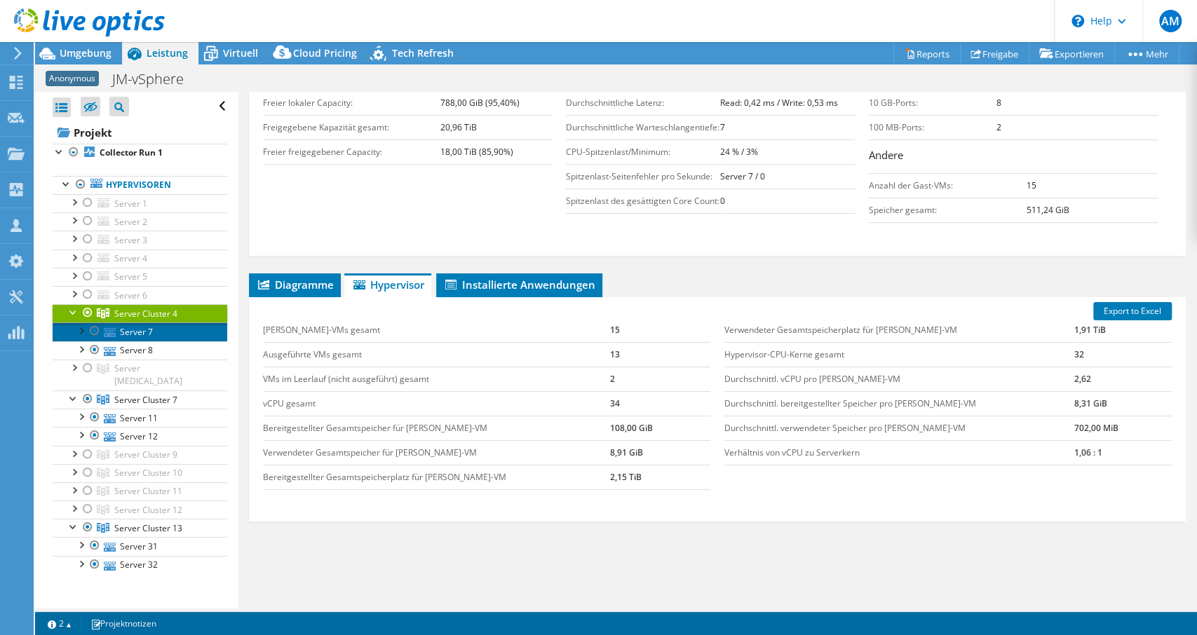
click at [132, 327] on link "Server 7" at bounding box center [140, 332] width 175 height 18
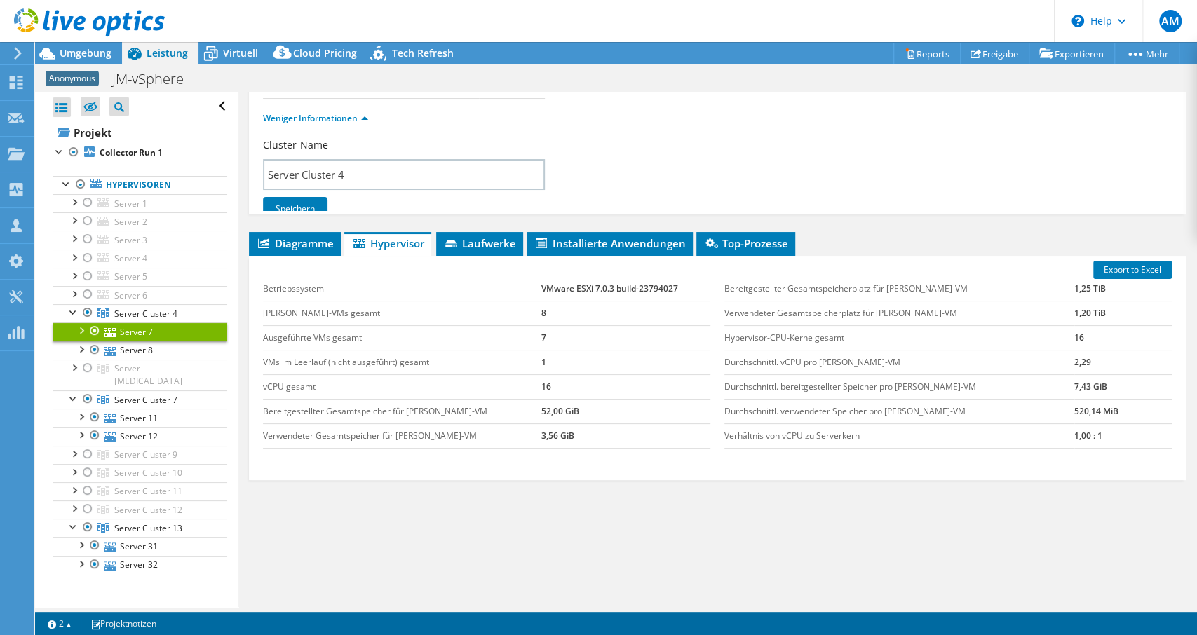
scroll to position [72, 0]
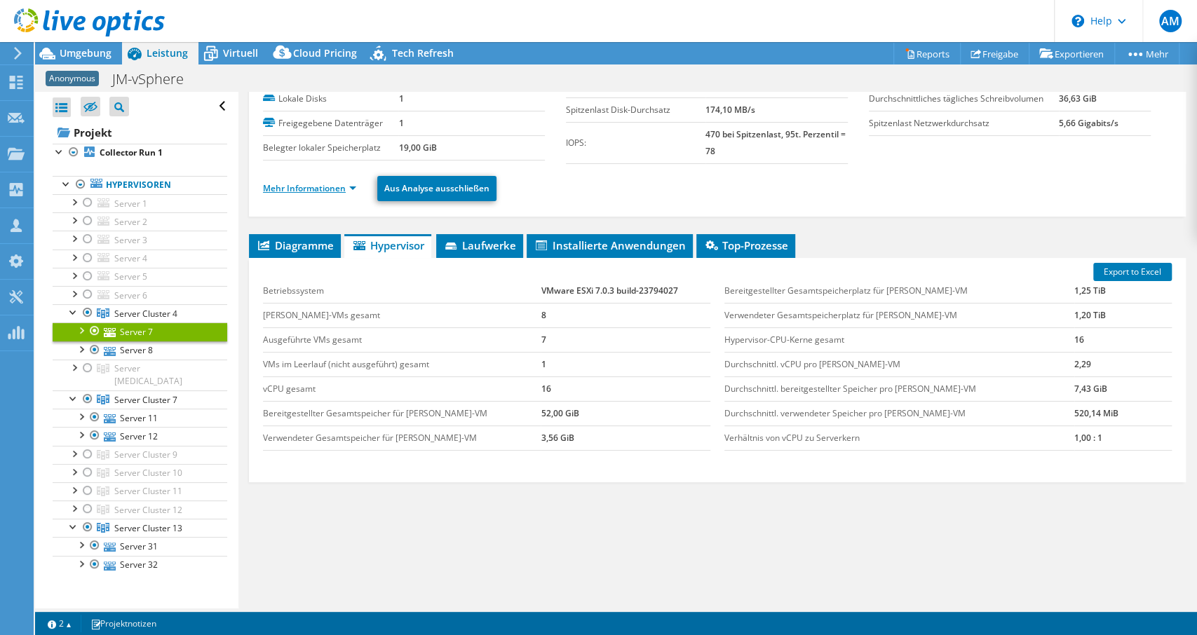
click at [291, 183] on link "Mehr Informationen" at bounding box center [309, 188] width 93 height 12
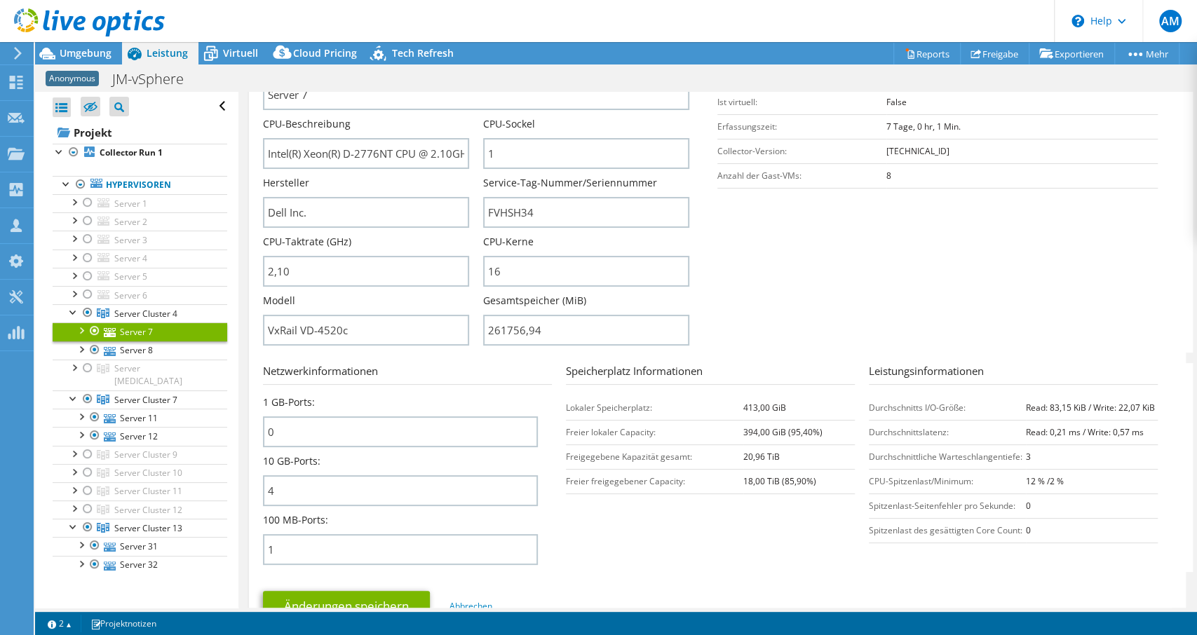
scroll to position [67, 0]
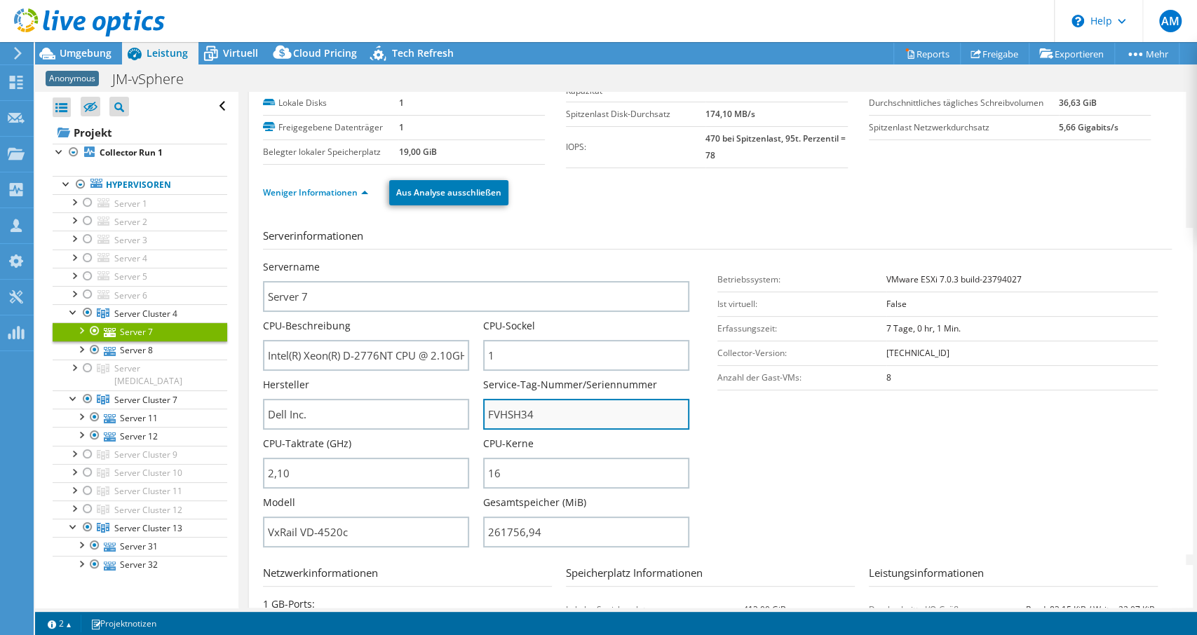
drag, startPoint x: 543, startPoint y: 416, endPoint x: 494, endPoint y: 410, distance: 49.5
click at [494, 410] on input "FVHSH34" at bounding box center [586, 414] width 206 height 31
drag, startPoint x: 487, startPoint y: 414, endPoint x: 541, endPoint y: 412, distance: 53.4
click at [541, 412] on input "FVHSH34" at bounding box center [586, 414] width 206 height 31
click at [174, 394] on span "Server Cluster 7" at bounding box center [145, 400] width 63 height 12
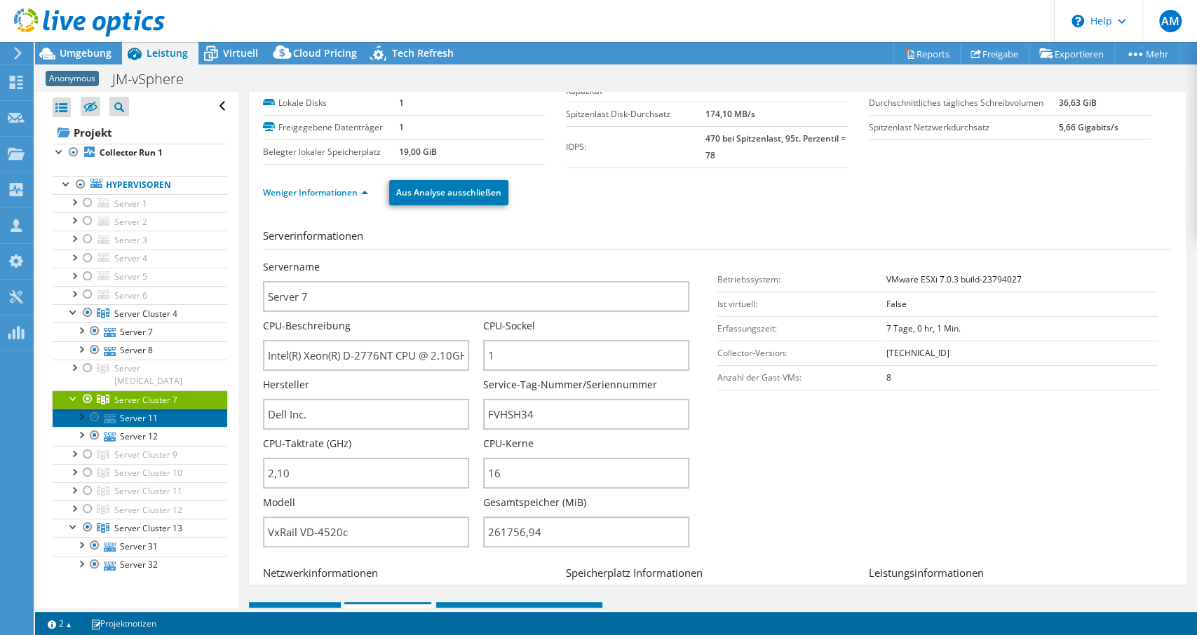
click at [147, 409] on link "Server 11" at bounding box center [140, 418] width 175 height 18
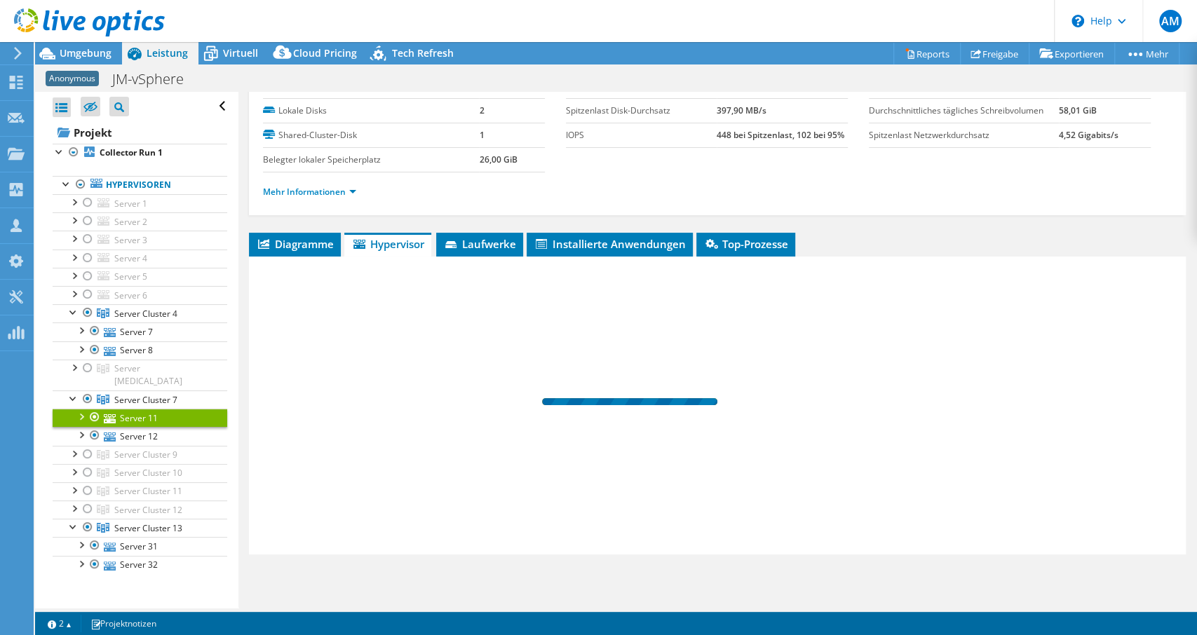
scroll to position [58, 0]
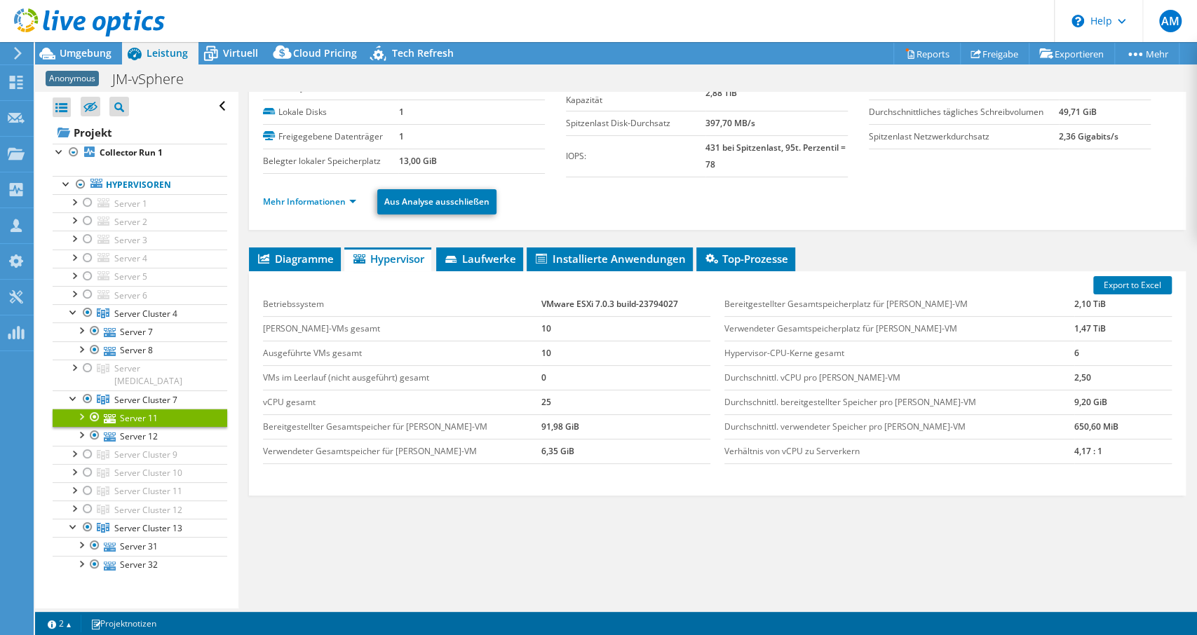
click at [313, 186] on ul "Mehr Informationen Aus Analyse ausschließen" at bounding box center [717, 200] width 909 height 29
click at [313, 196] on link "Mehr Informationen" at bounding box center [309, 202] width 93 height 12
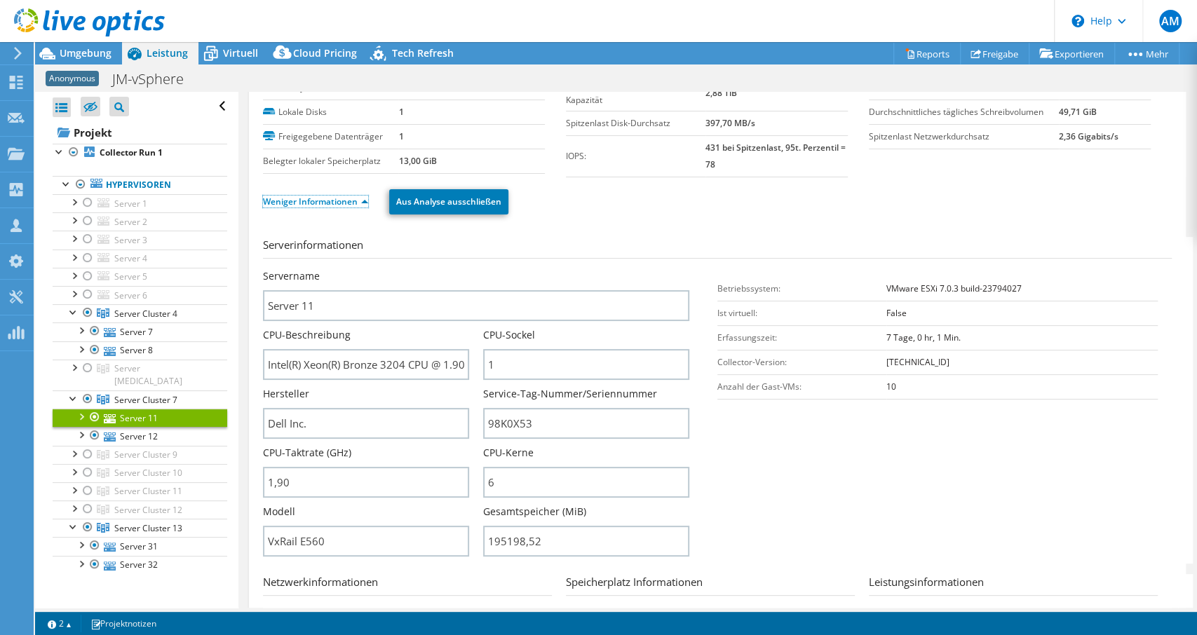
scroll to position [462, 0]
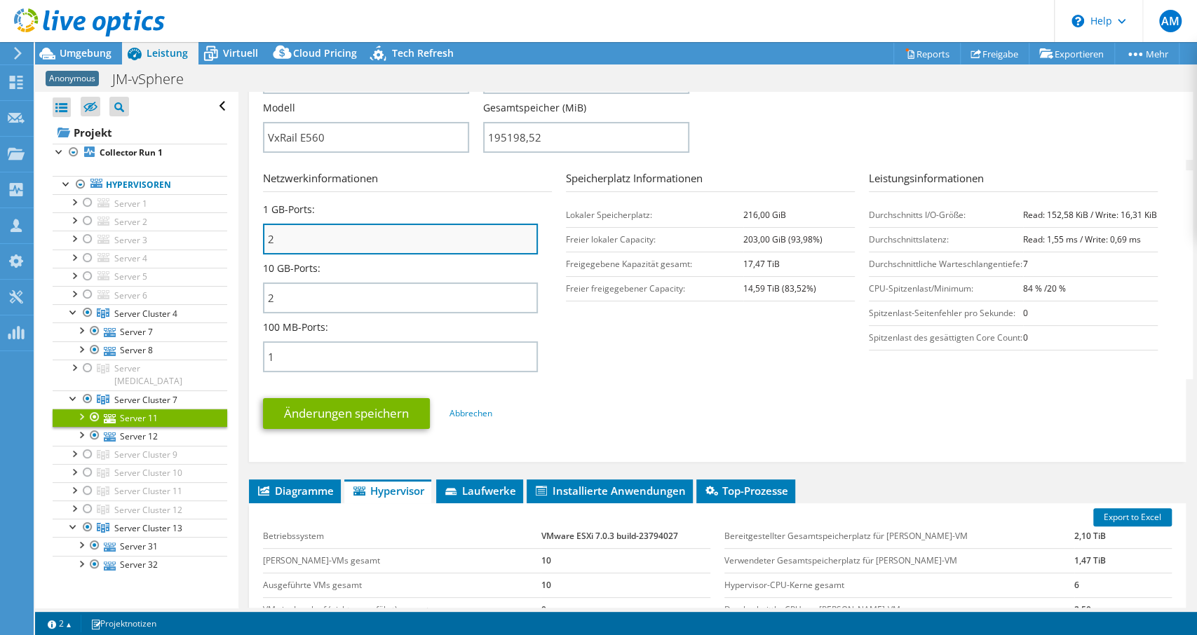
drag, startPoint x: 297, startPoint y: 242, endPoint x: 234, endPoint y: 241, distance: 63.1
click at [263, 241] on input "2" at bounding box center [400, 239] width 275 height 31
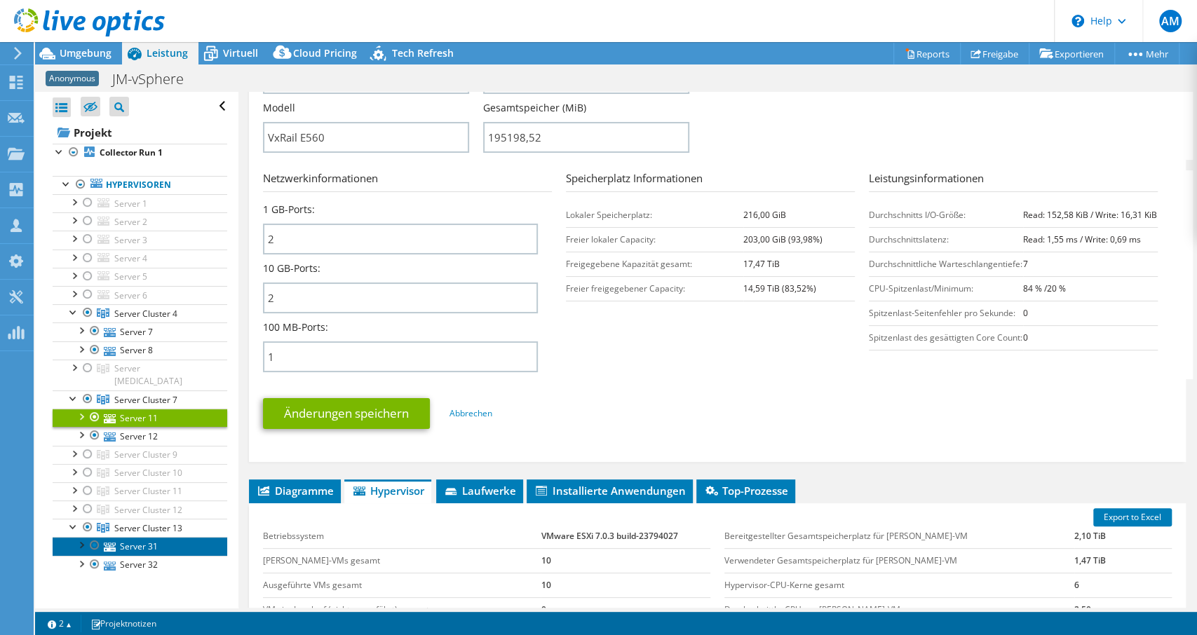
click at [130, 537] on link "Server 31" at bounding box center [140, 546] width 175 height 18
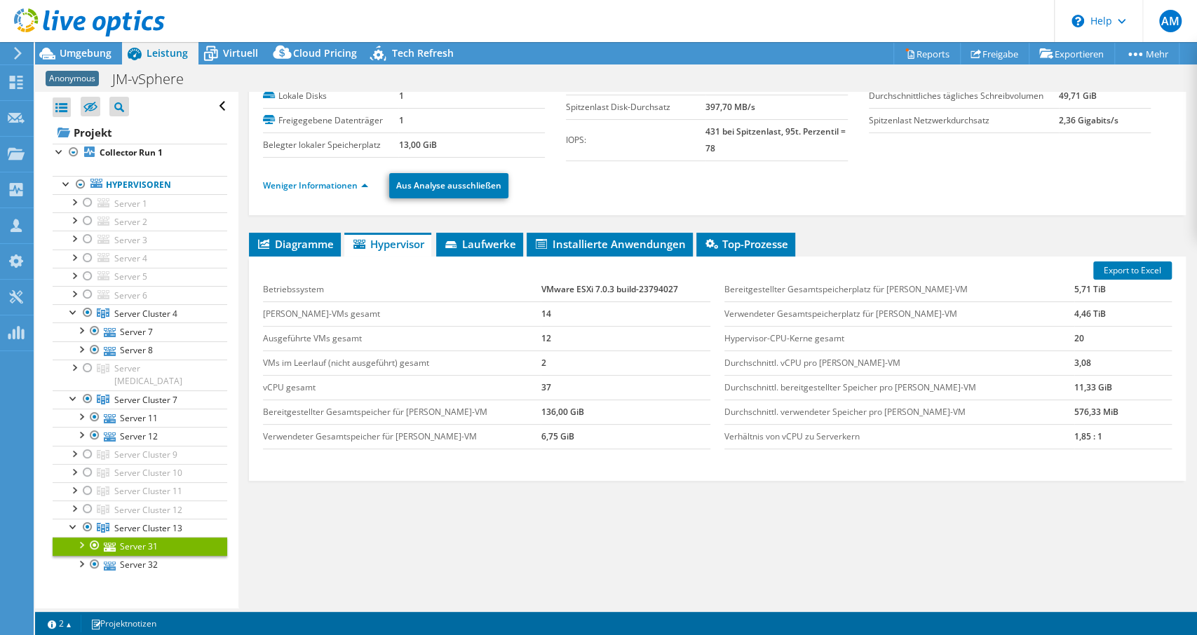
scroll to position [72, 0]
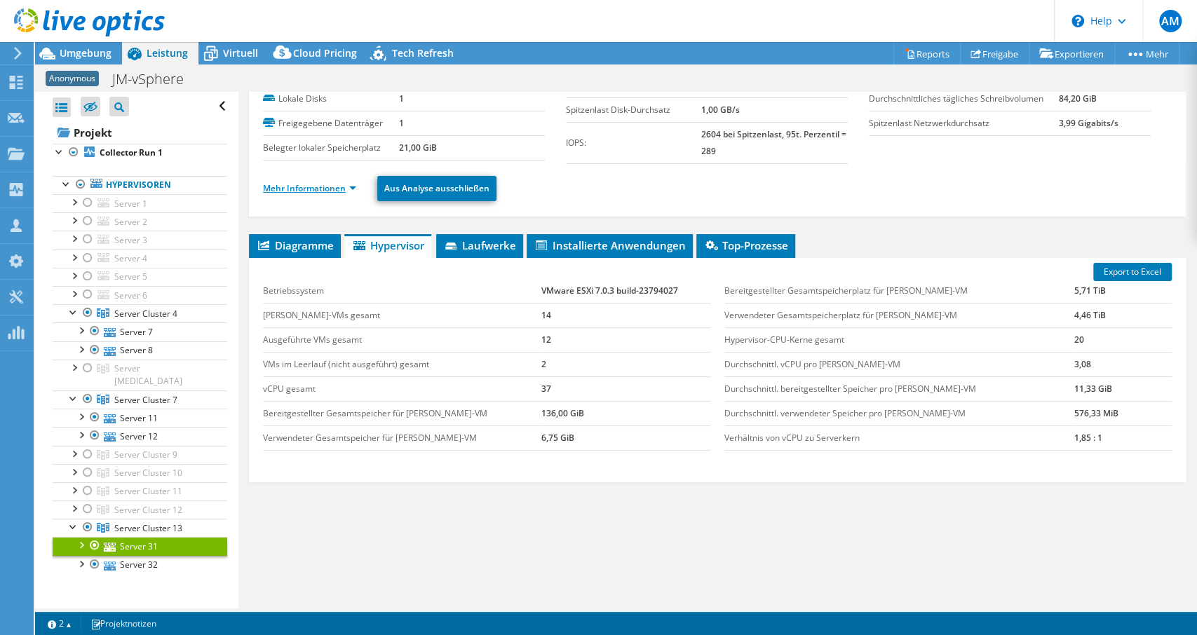
click at [323, 186] on link "Mehr Informationen" at bounding box center [309, 188] width 93 height 12
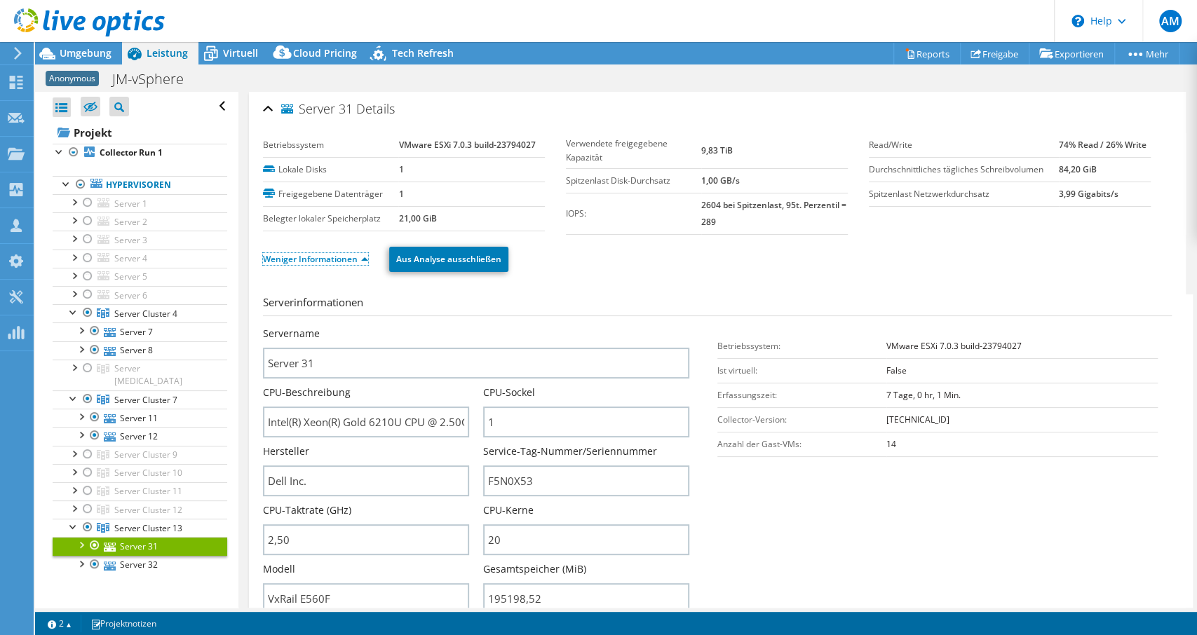
scroll to position [0, 0]
click at [151, 312] on span "Server Cluster 4" at bounding box center [145, 314] width 63 height 12
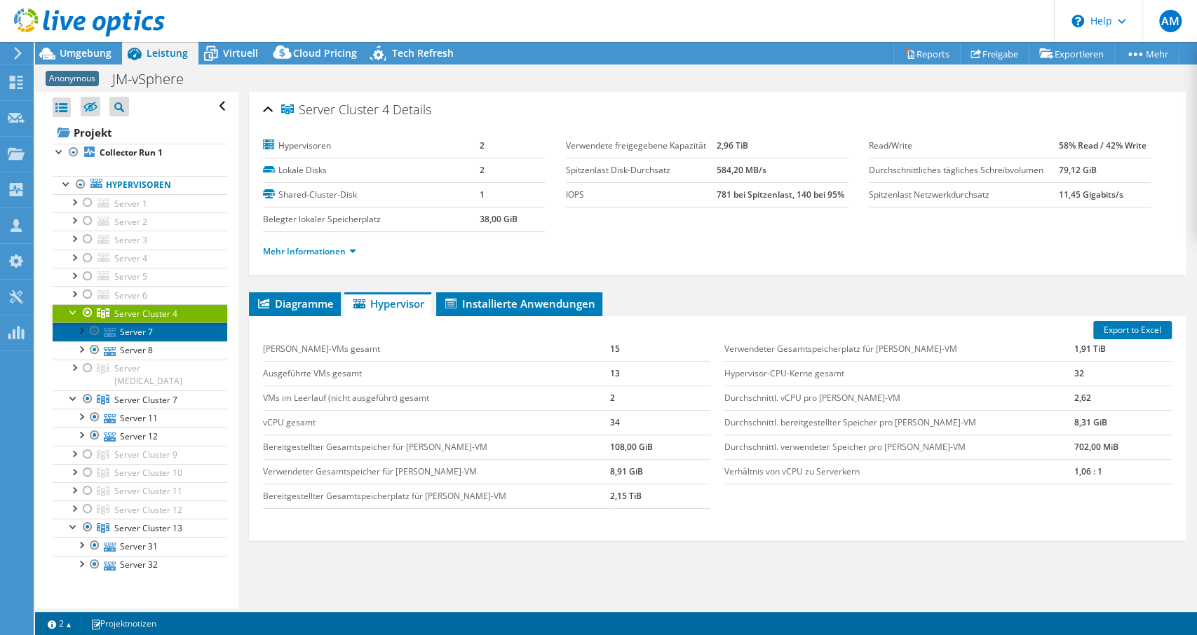
click at [141, 332] on link "Server 7" at bounding box center [140, 332] width 175 height 18
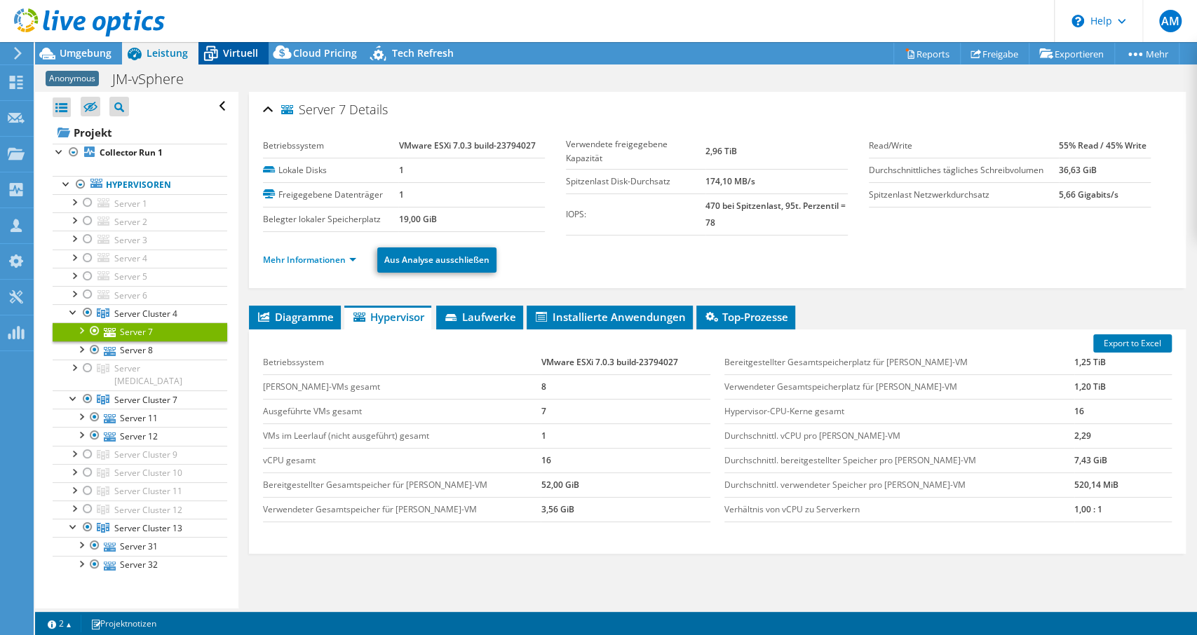
click at [217, 52] on icon at bounding box center [210, 53] width 25 height 25
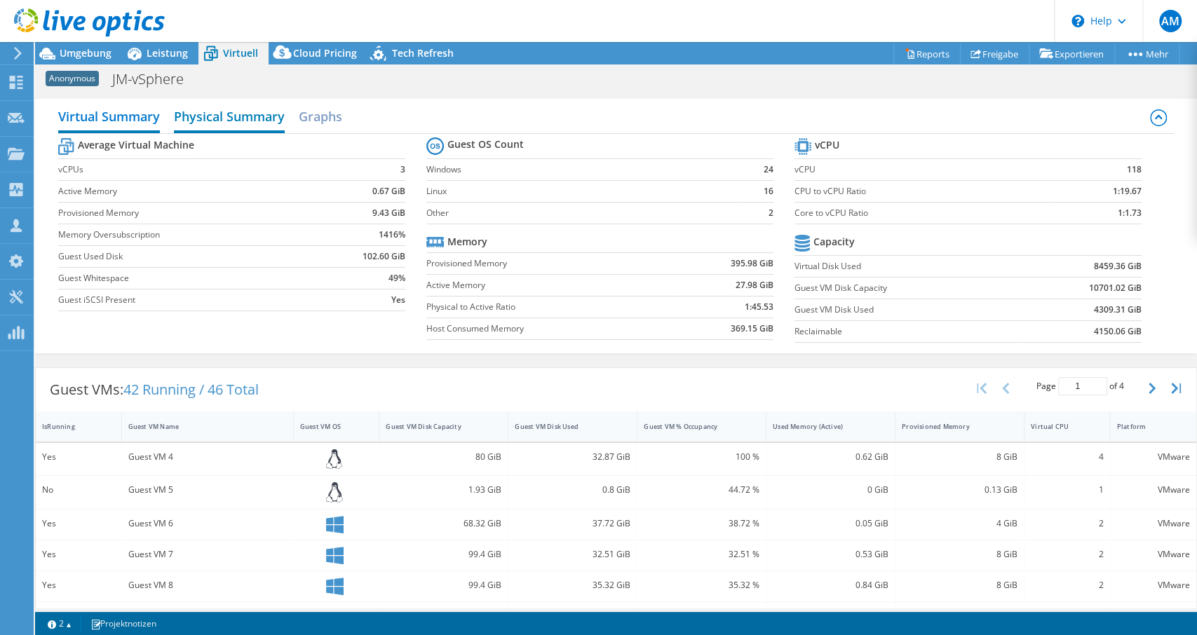
click at [231, 111] on h2 "Physical Summary" at bounding box center [229, 117] width 111 height 31
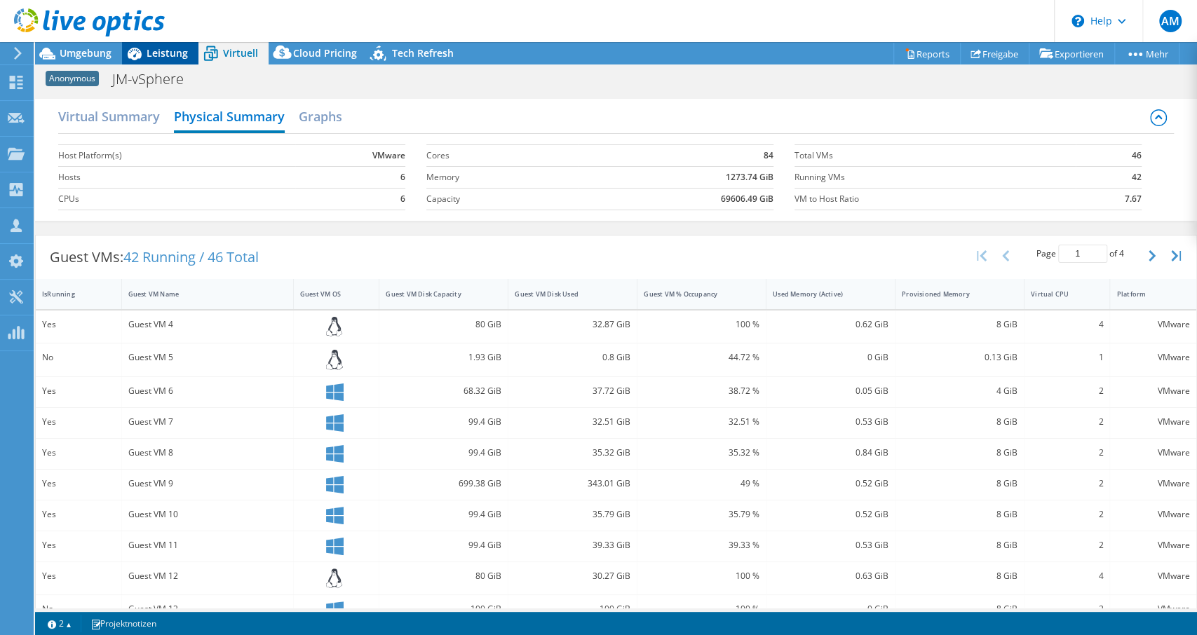
click at [161, 52] on span "Leistung" at bounding box center [167, 52] width 41 height 13
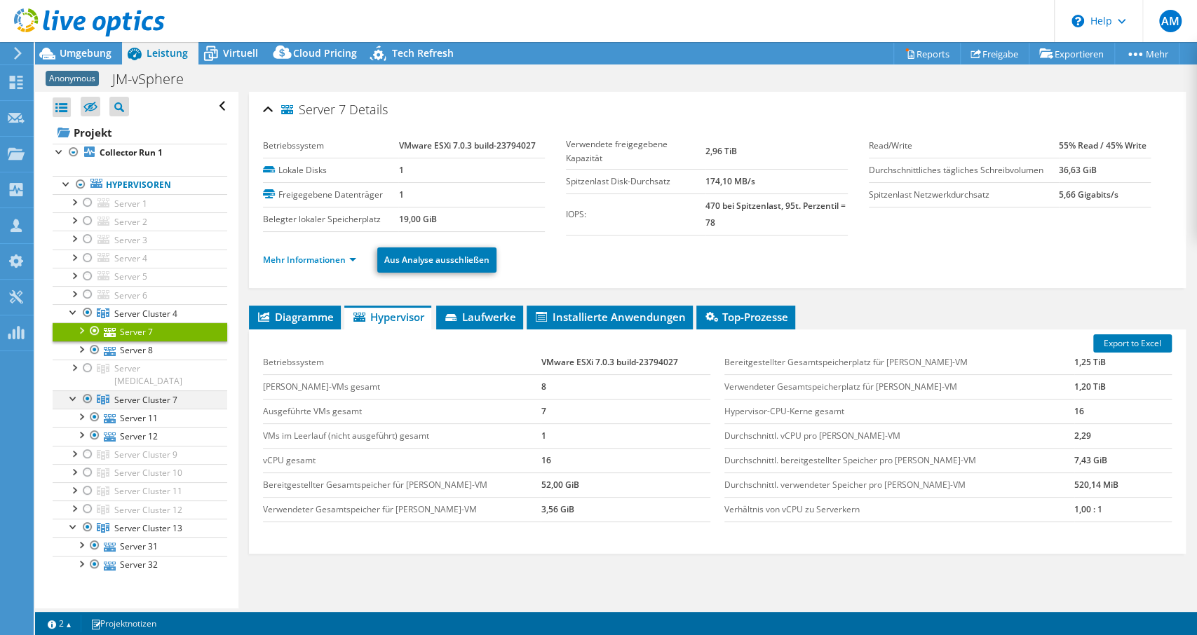
click at [87, 391] on div at bounding box center [88, 399] width 14 height 17
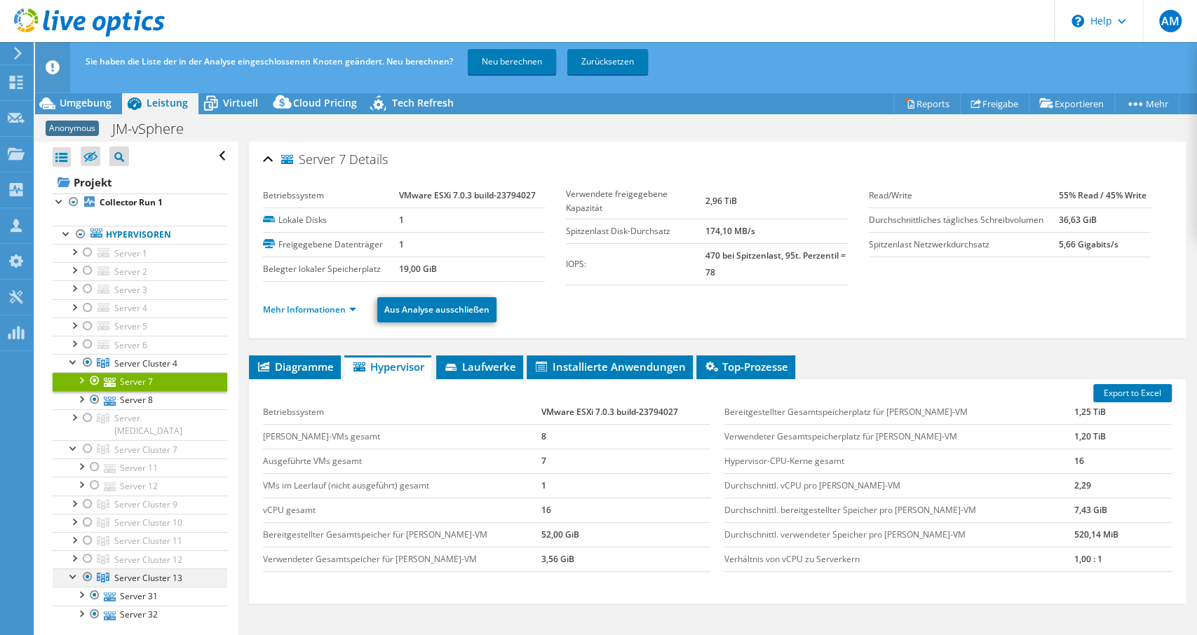
click at [88, 569] on div at bounding box center [88, 577] width 14 height 17
click at [644, 304] on ul "Mehr Informationen Aus Analyse ausschließen" at bounding box center [717, 308] width 909 height 29
click at [510, 57] on link "Neu berechnen" at bounding box center [512, 61] width 88 height 25
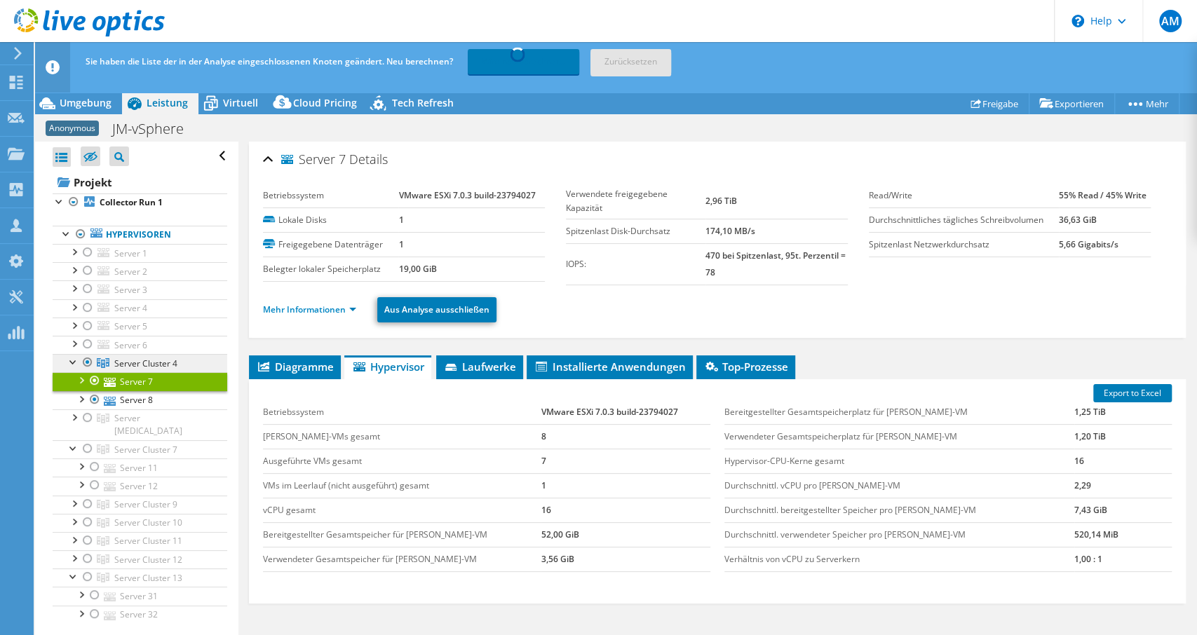
click at [162, 360] on span "Server Cluster 4" at bounding box center [145, 364] width 63 height 12
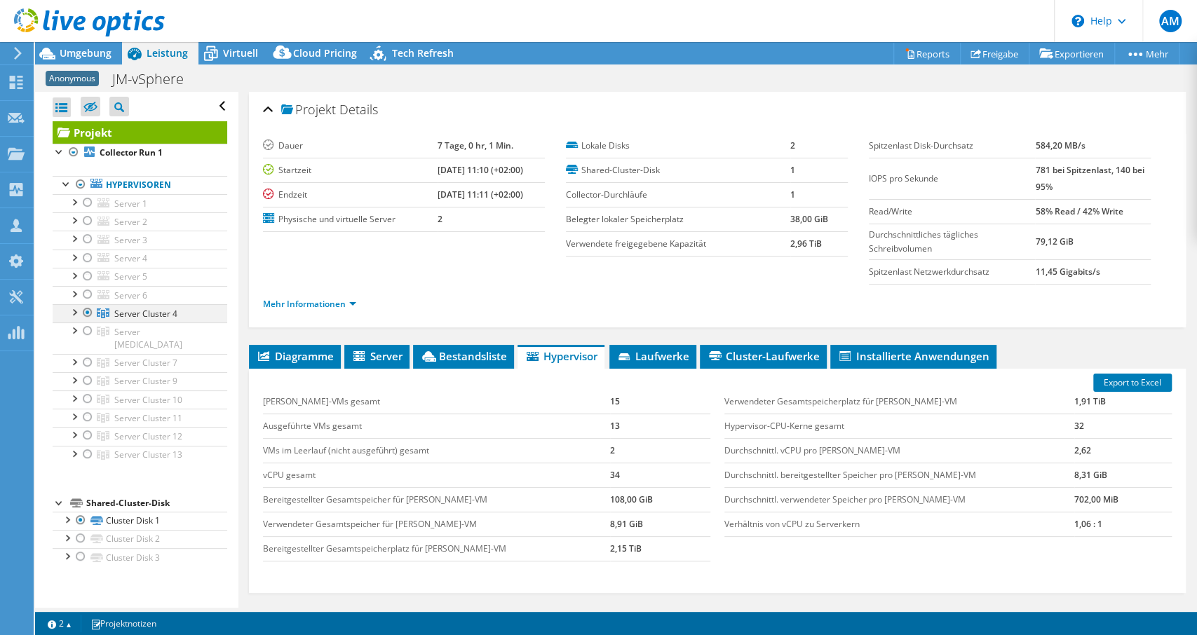
click at [76, 311] on div at bounding box center [74, 311] width 14 height 14
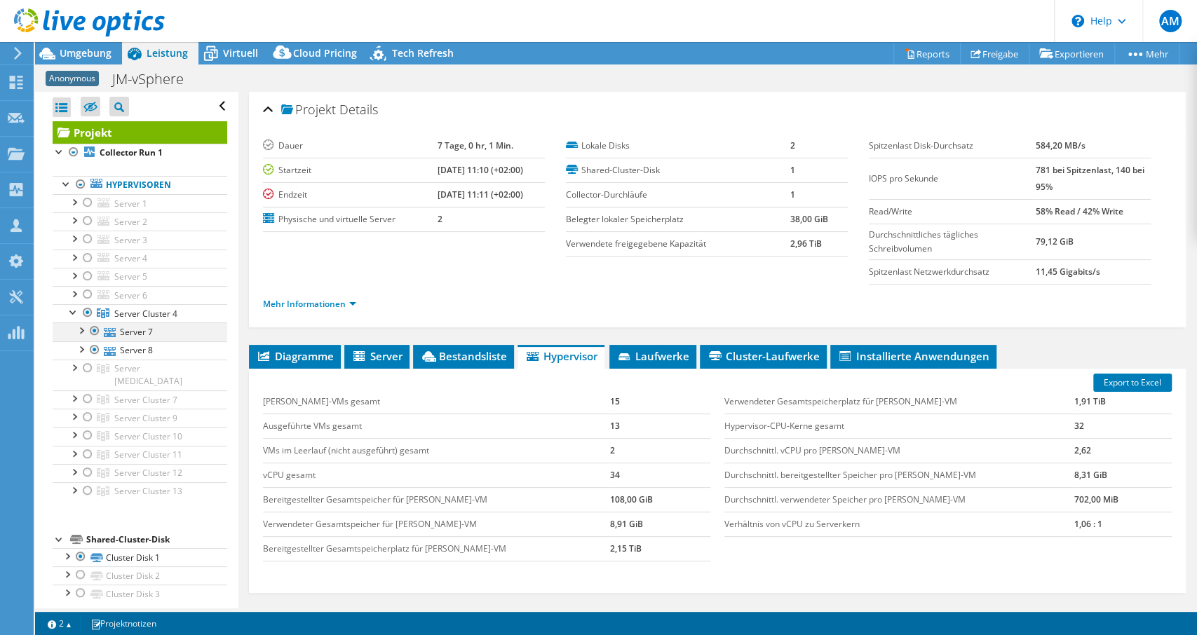
click at [84, 328] on div at bounding box center [81, 330] width 14 height 14
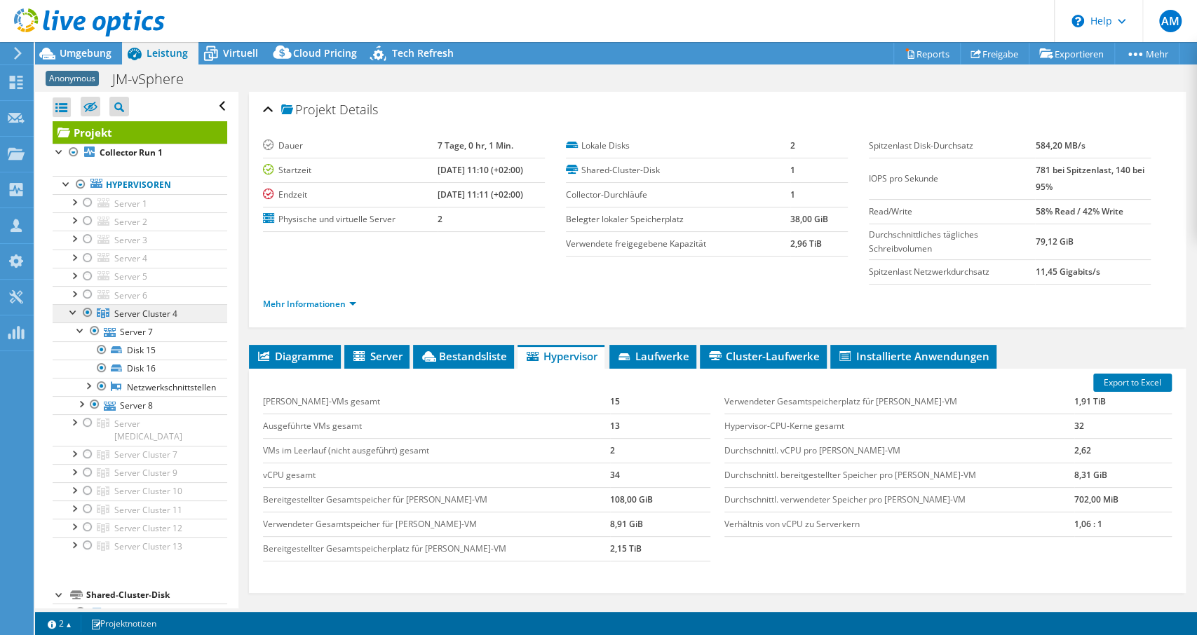
click at [133, 311] on span "Server Cluster 4" at bounding box center [145, 314] width 63 height 12
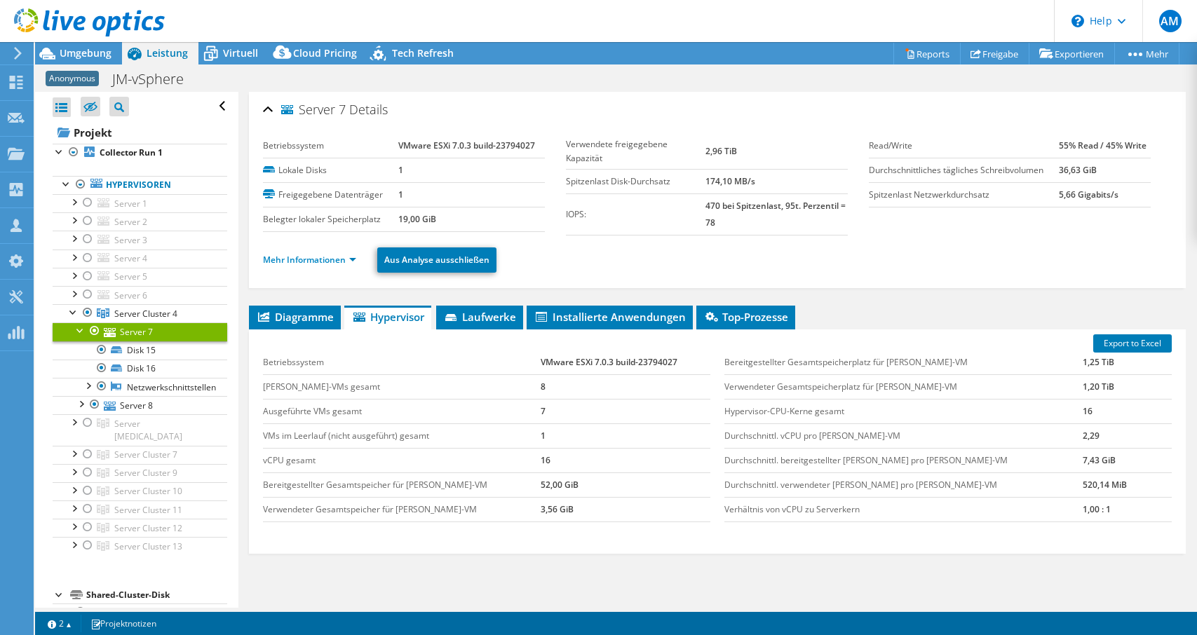
select select "USD"
drag, startPoint x: 235, startPoint y: 48, endPoint x: 366, endPoint y: 199, distance: 199.8
click at [234, 48] on span "Virtuell" at bounding box center [240, 52] width 35 height 13
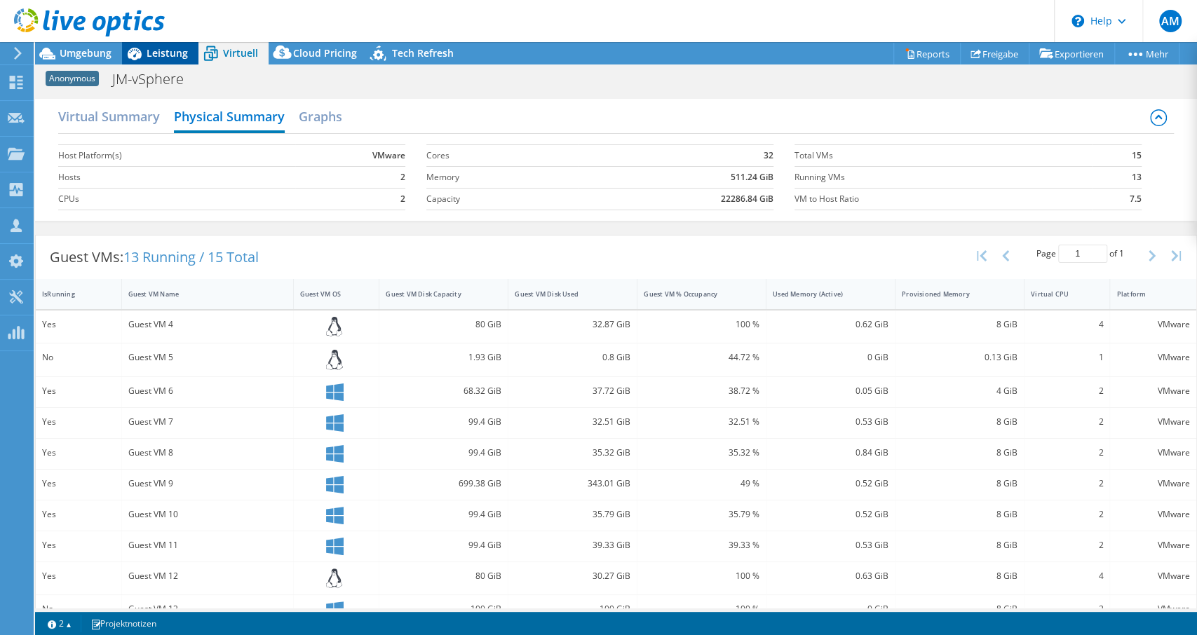
click at [170, 54] on span "Leistung" at bounding box center [167, 52] width 41 height 13
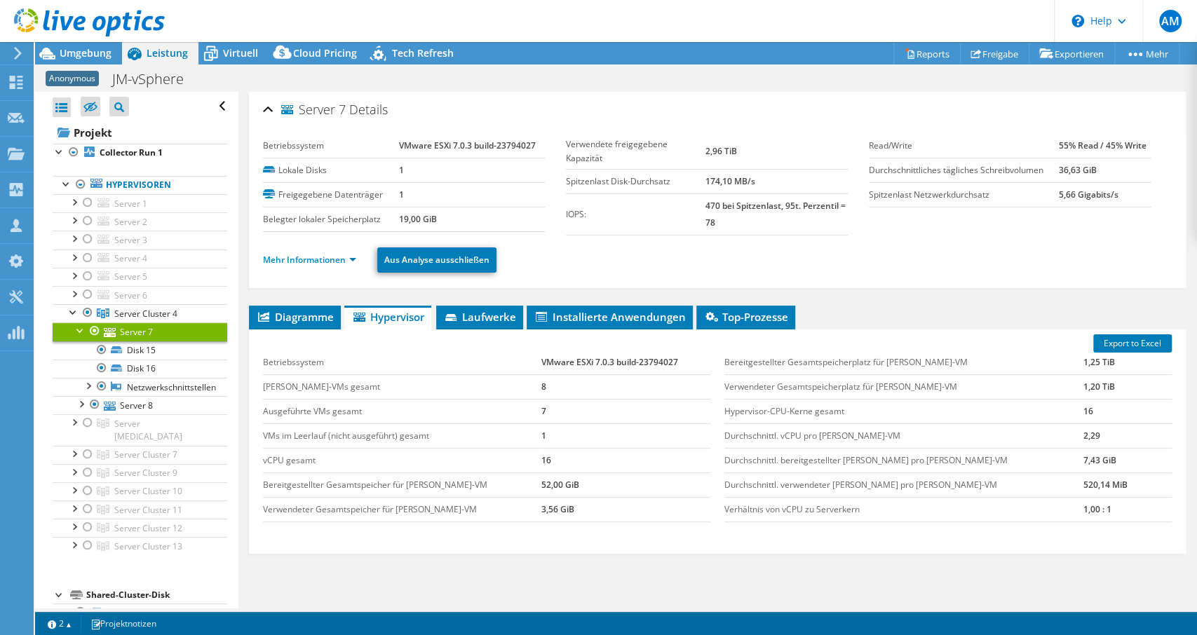
click at [242, 48] on span "Virtuell" at bounding box center [240, 52] width 35 height 13
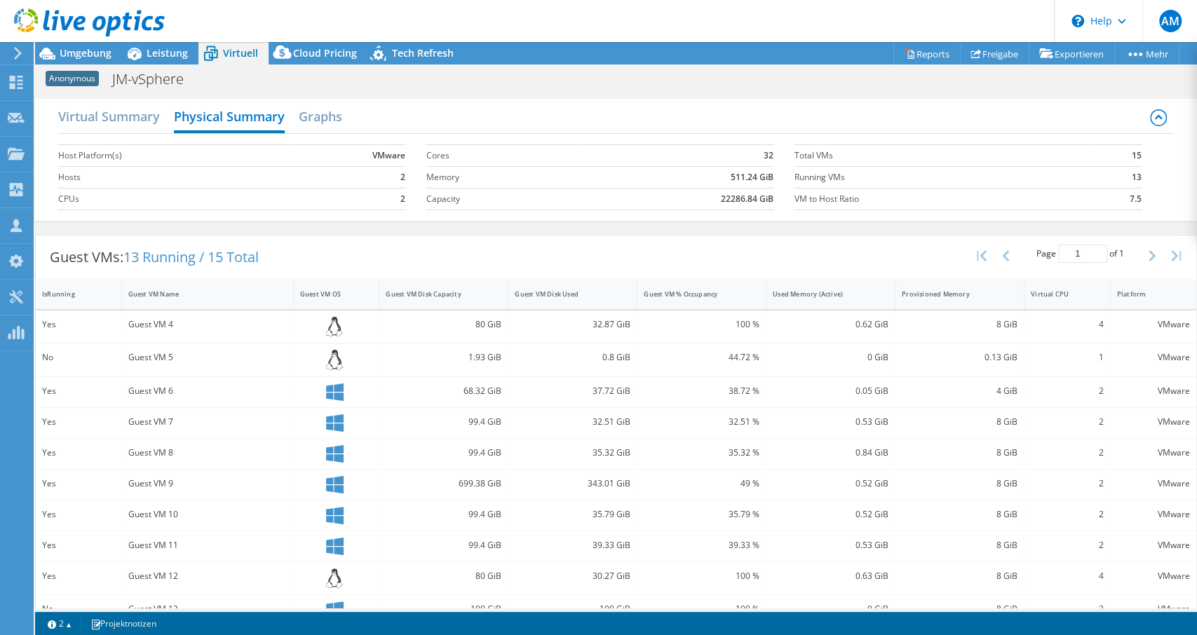
drag, startPoint x: 1119, startPoint y: 175, endPoint x: 1176, endPoint y: 179, distance: 57.0
click at [1176, 179] on div "Virtual Summary Physical Summary Graphs Host Platform(s) VMware Hosts 2 CPUs 2 …" at bounding box center [616, 160] width 1162 height 122
click at [625, 78] on div "Anonymous JM-vSphere Drucken" at bounding box center [616, 79] width 1162 height 26
click at [625, 86] on div "Anonymous JM-vSphere Drucken" at bounding box center [616, 79] width 1162 height 26
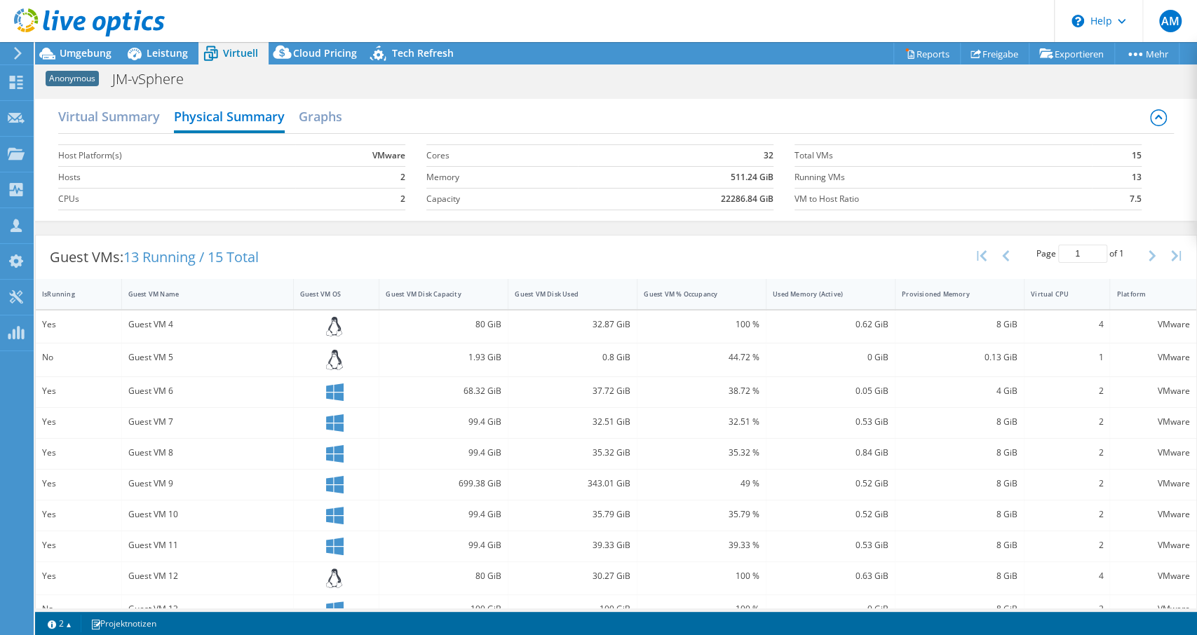
click at [625, 86] on div "Anonymous JM-vSphere Drucken" at bounding box center [616, 79] width 1162 height 26
click at [624, 83] on div "Anonymous JM-vSphere Drucken" at bounding box center [616, 79] width 1162 height 26
click at [635, 245] on div "Guest VMs: 13 Running / 15 Total Page 1 of 1 5 rows 10 rows 20 rows 25 rows 50 …" at bounding box center [616, 257] width 1160 height 43
click at [634, 246] on div "Guest VMs: 13 Running / 15 Total Page 1 of 1 5 rows 10 rows 20 rows 25 rows 50 …" at bounding box center [616, 257] width 1160 height 43
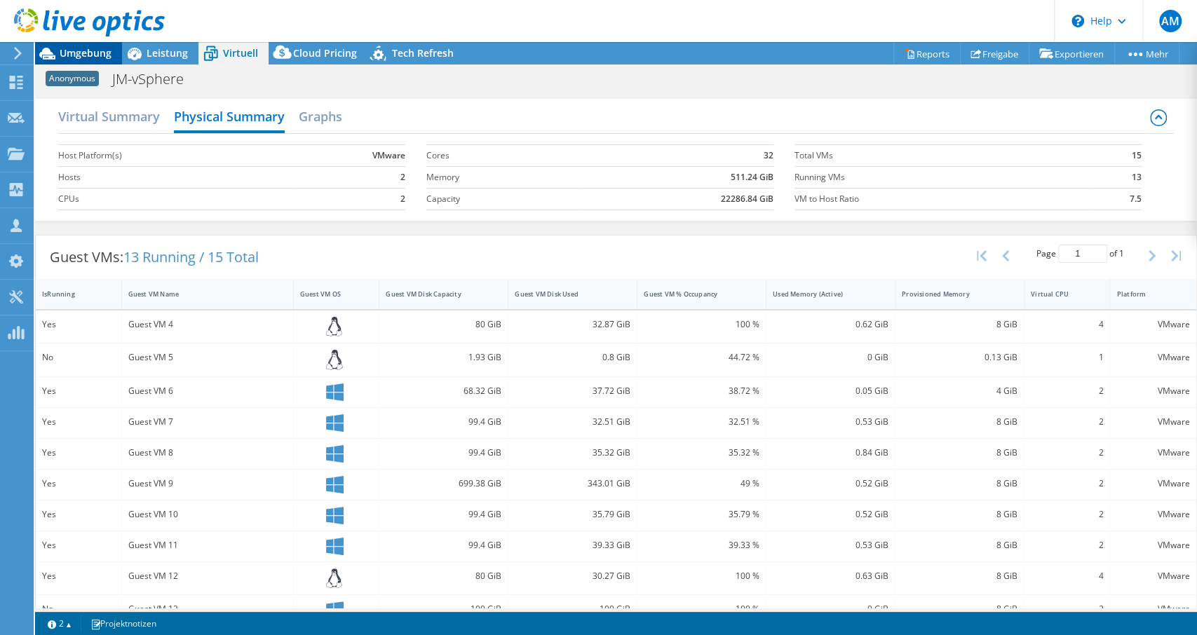
click at [98, 58] on span "Umgebung" at bounding box center [86, 52] width 52 height 13
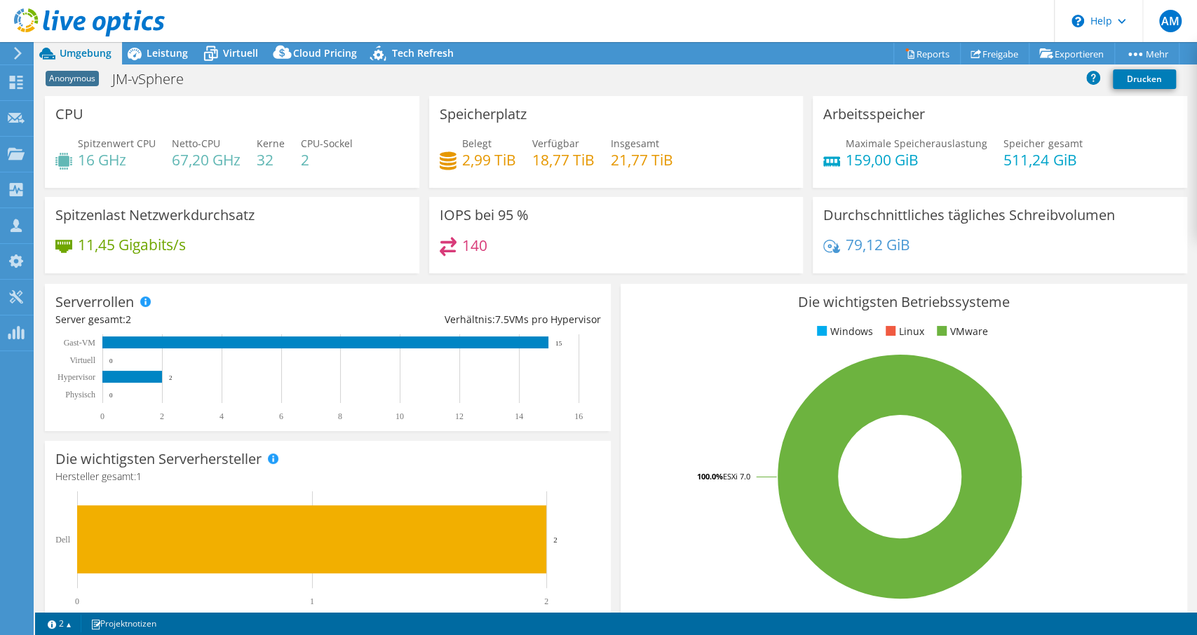
click at [615, 280] on div "Serverrollen Physische Server repräsentieren Bare-Metal-Server, die Ziel des Co…" at bounding box center [328, 357] width 576 height 157
drag, startPoint x: 1082, startPoint y: 159, endPoint x: 999, endPoint y: 157, distance: 82.8
click at [999, 157] on div "Maximale Speicherauslastung 159,00 GiB Speicher gesamt 511,24 GiB" at bounding box center [999, 159] width 353 height 46
click at [612, 194] on div "Speicherplatz Belegt 2,99 TiB Verfügbar 18,77 TiB Insgesamt 21,77 TiB" at bounding box center [616, 146] width 384 height 101
click at [601, 85] on div "Anonymous JM-vSphere Drucken" at bounding box center [616, 79] width 1162 height 26
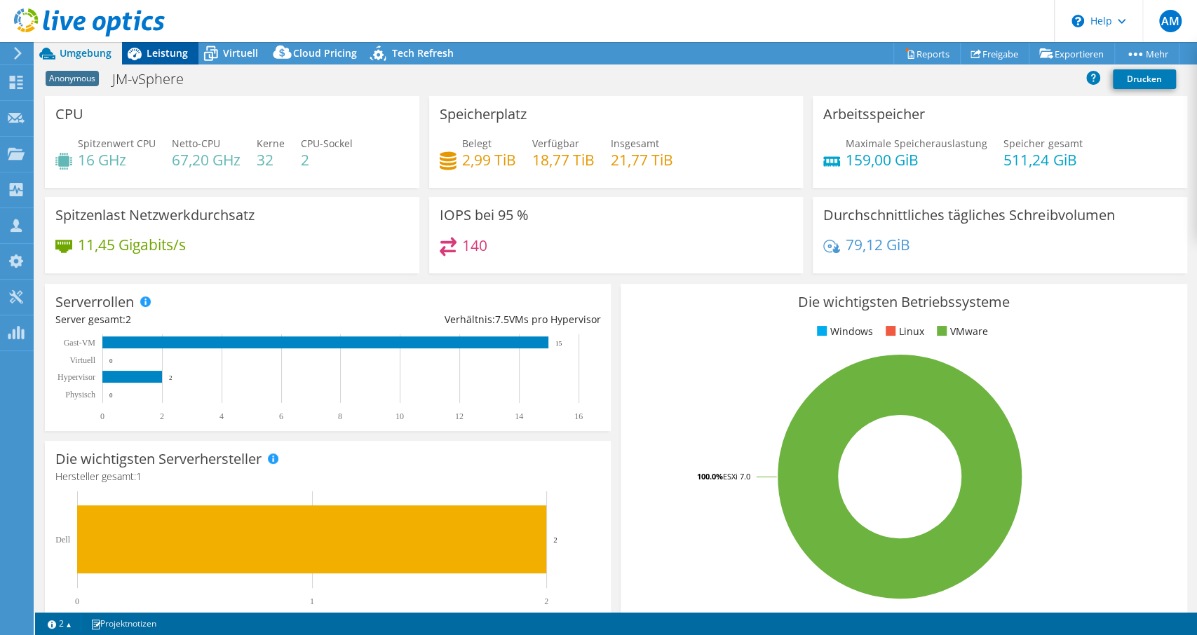
click at [172, 48] on span "Leistung" at bounding box center [167, 52] width 41 height 13
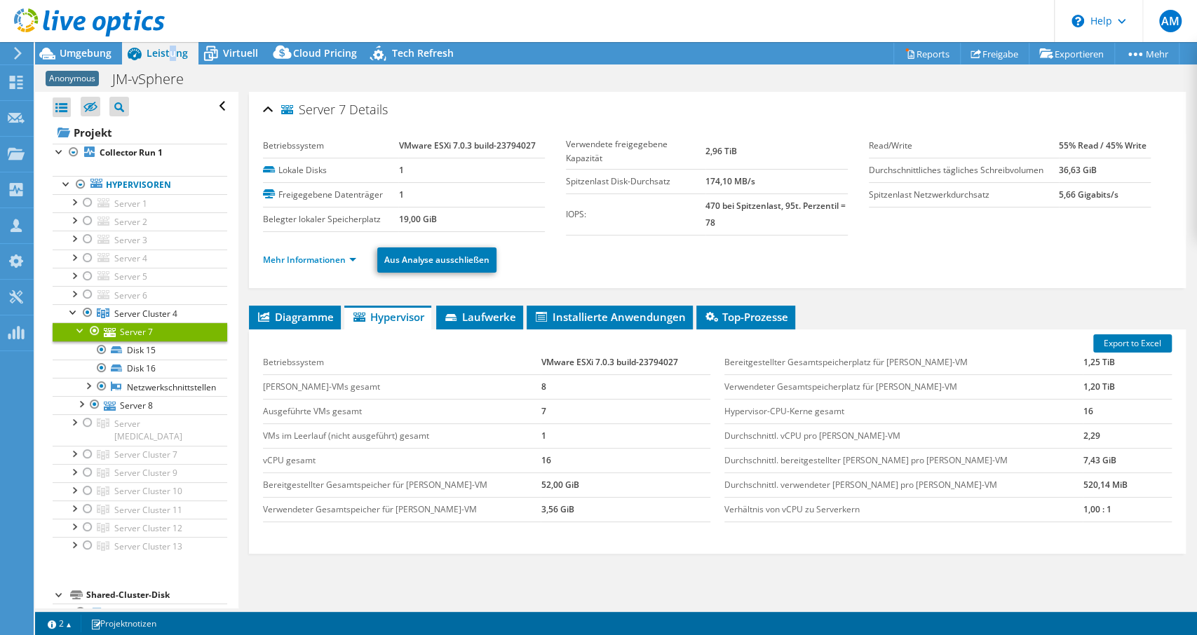
click at [81, 328] on div at bounding box center [81, 330] width 14 height 14
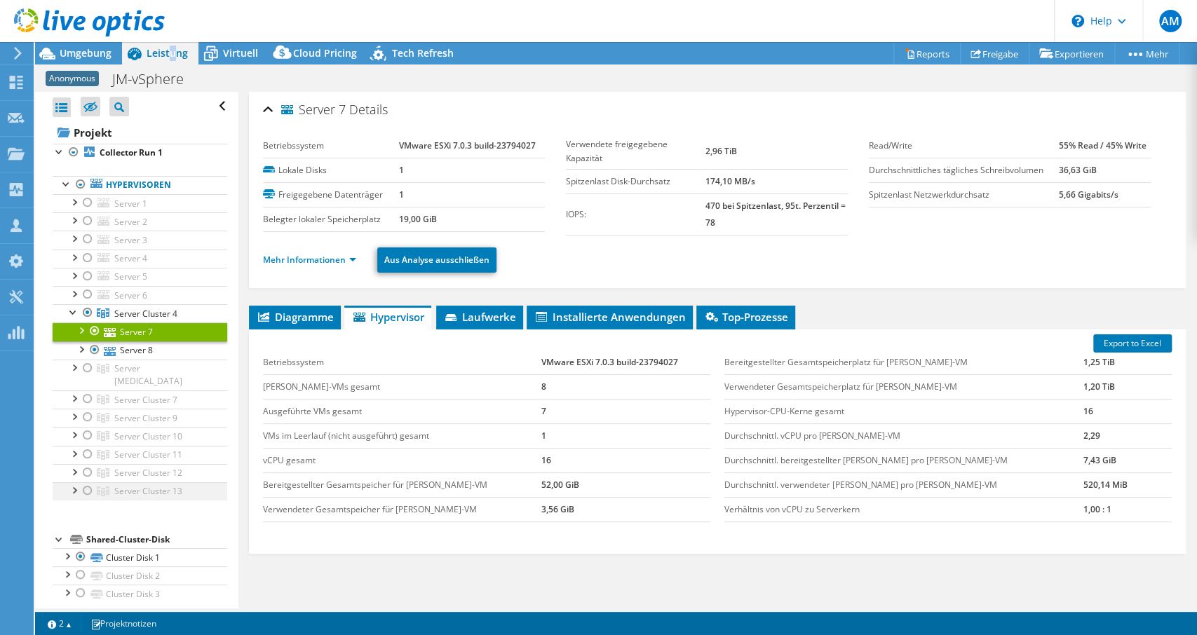
click at [89, 482] on div at bounding box center [88, 490] width 14 height 17
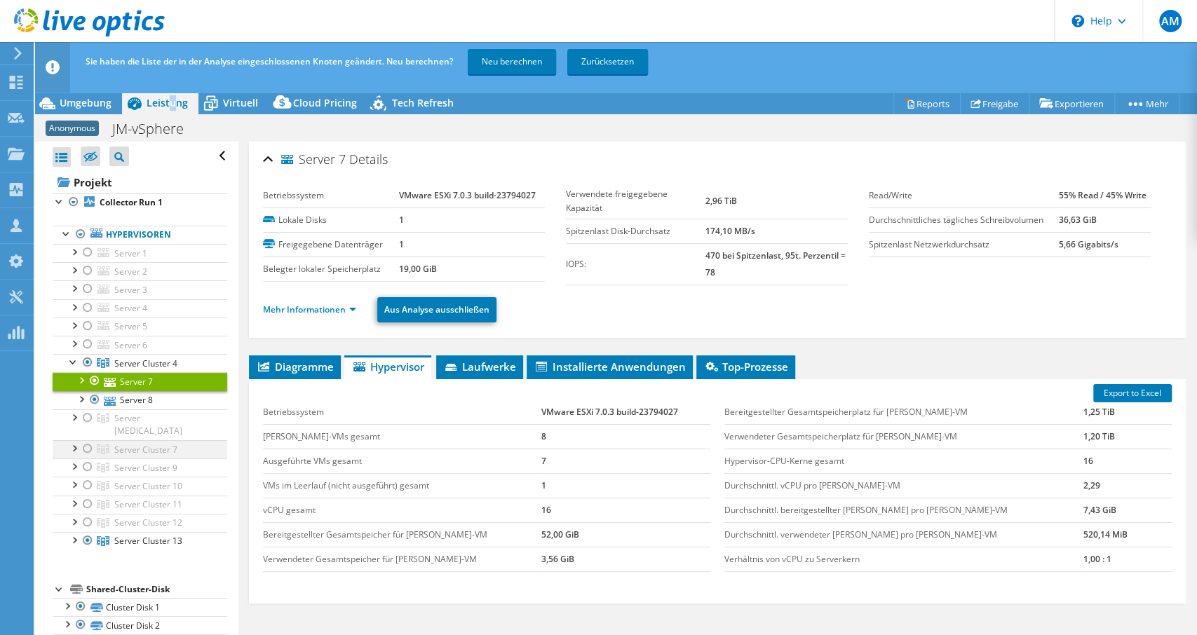
click at [90, 440] on div at bounding box center [88, 448] width 14 height 17
click at [507, 67] on link "Neu berechnen" at bounding box center [512, 61] width 88 height 25
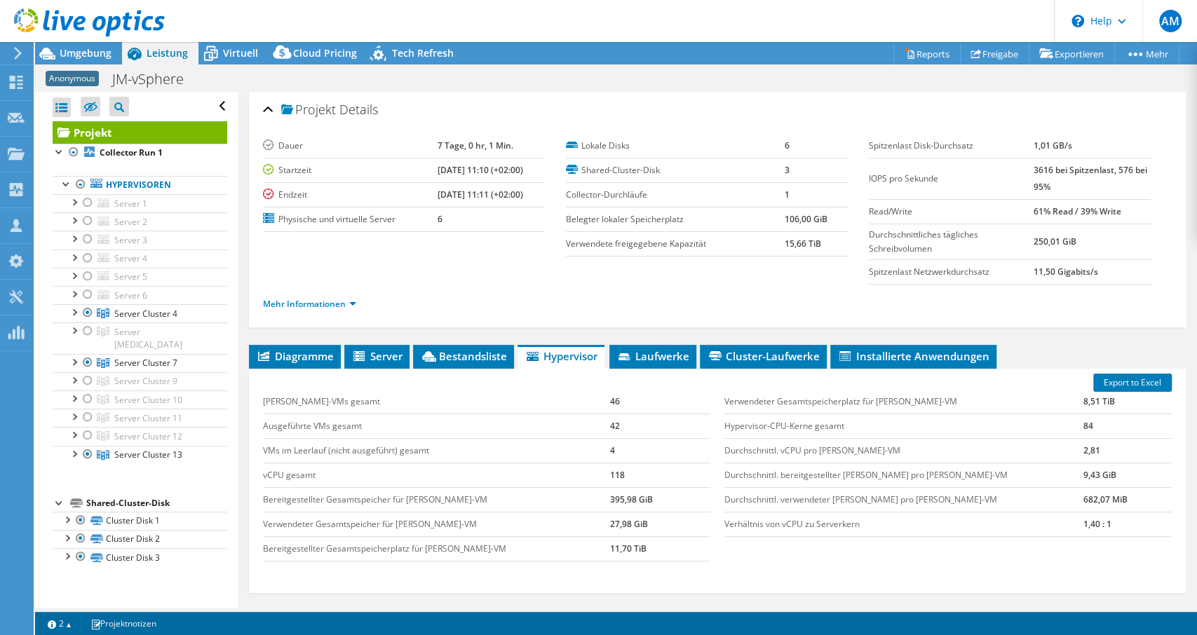
click at [405, 260] on section "Dauer 7 Tage, 0 hr, 1 Min. Startzeit 08.18.2025, 11:10 (+02:00) Endzeit 08.25.2…" at bounding box center [717, 229] width 909 height 190
click at [452, 74] on div "Anonymous JM-vSphere Drucken" at bounding box center [616, 79] width 1162 height 26
click at [603, 266] on section "Dauer 7 Tage, 0 hr, 1 Min. Startzeit 08.18.2025, 11:10 (+02:00) Endzeit 08.25.2…" at bounding box center [717, 229] width 909 height 190
click at [603, 272] on section "Dauer 7 Tage, 0 hr, 1 Min. Startzeit 08.18.2025, 11:10 (+02:00) Endzeit 08.25.2…" at bounding box center [717, 229] width 909 height 190
